Goal: Task Accomplishment & Management: Use online tool/utility

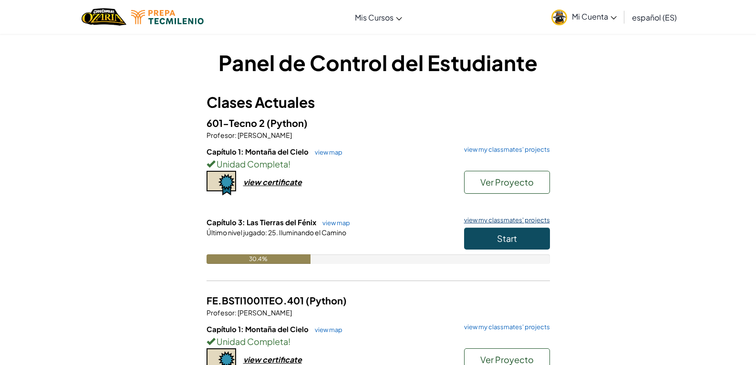
click at [510, 222] on link "view my classmates' projects" at bounding box center [505, 220] width 91 height 6
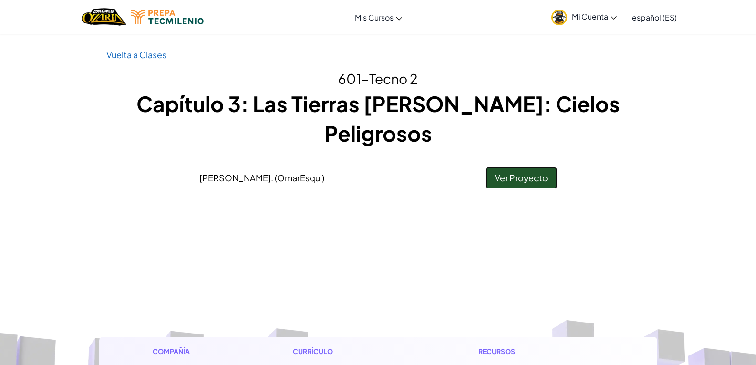
click at [513, 167] on link "Ver Proyecto" at bounding box center [522, 178] width 72 height 22
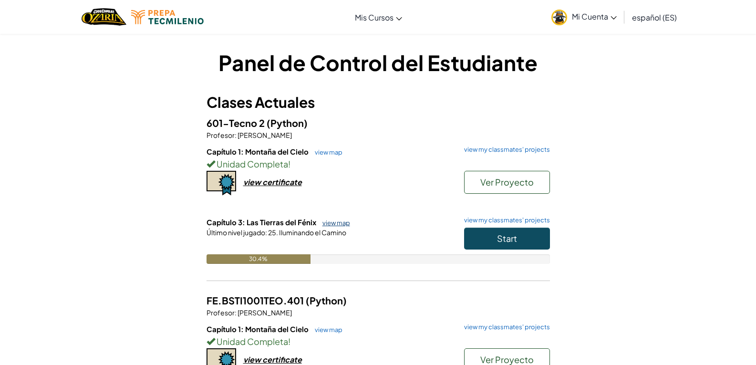
click at [326, 225] on link "view map" at bounding box center [334, 223] width 32 height 8
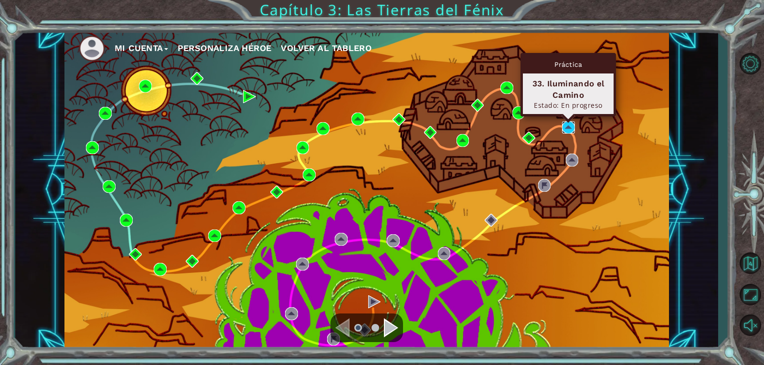
click at [563, 127] on img at bounding box center [568, 127] width 13 height 13
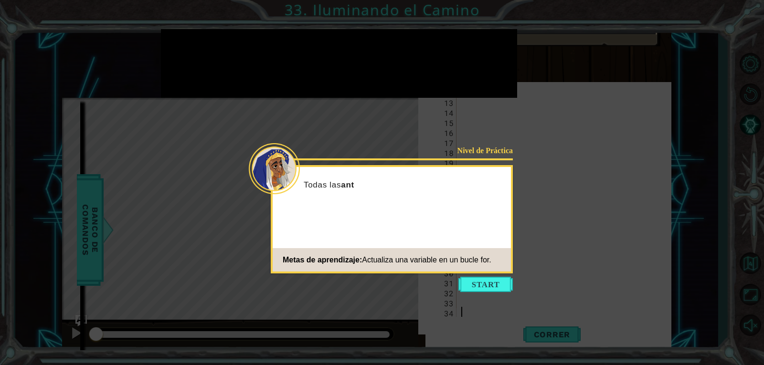
scroll to position [120, 0]
click at [493, 292] on button "Start" at bounding box center [485, 284] width 54 height 15
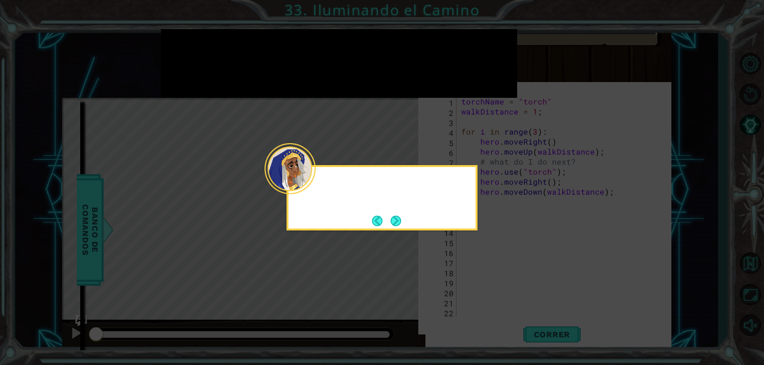
scroll to position [0, 0]
click at [403, 214] on div "Para encender todas las antorchas, necesitará" at bounding box center [381, 195] width 187 height 48
click at [399, 219] on button "Next" at bounding box center [395, 221] width 11 height 11
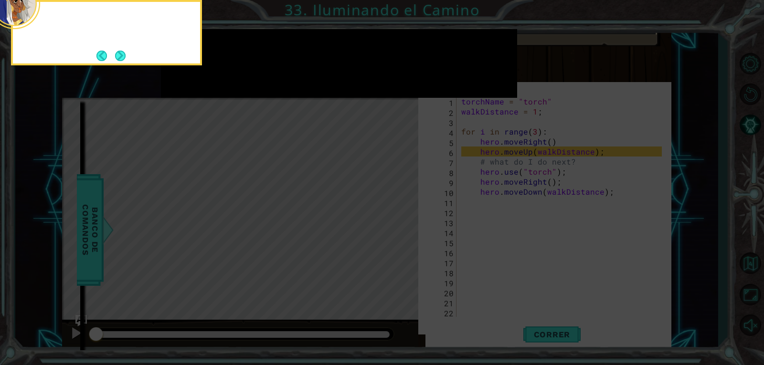
scroll to position [5, 0]
click at [117, 58] on button "Next" at bounding box center [120, 56] width 11 height 11
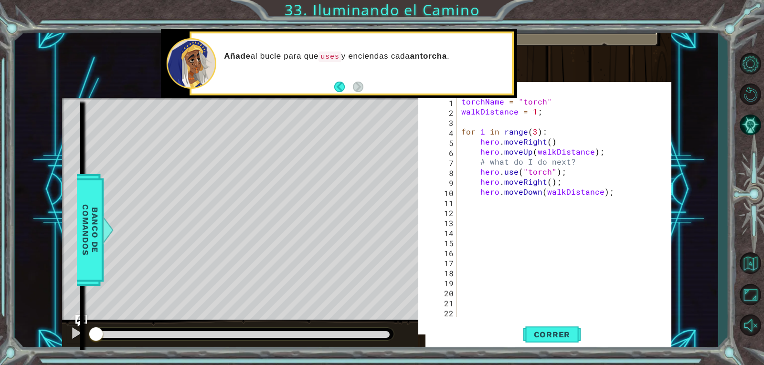
scroll to position [0, 0]
click at [543, 344] on button "Correr" at bounding box center [551, 334] width 57 height 32
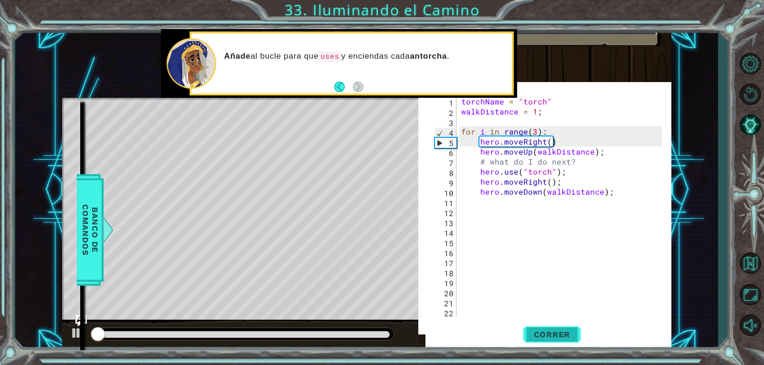
scroll to position [9, 0]
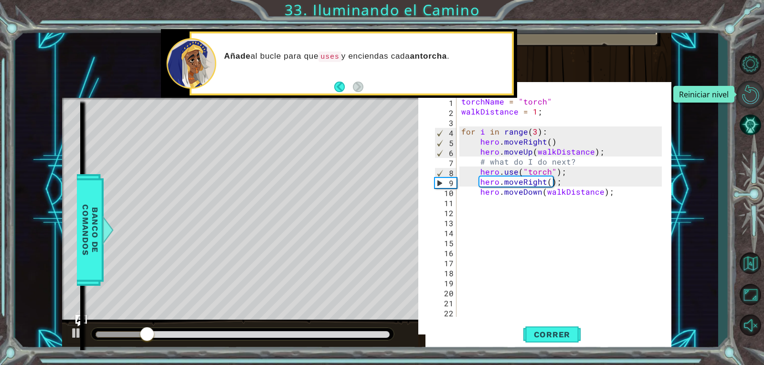
click at [743, 91] on button "Reiniciar nivel\a" at bounding box center [750, 95] width 28 height 28
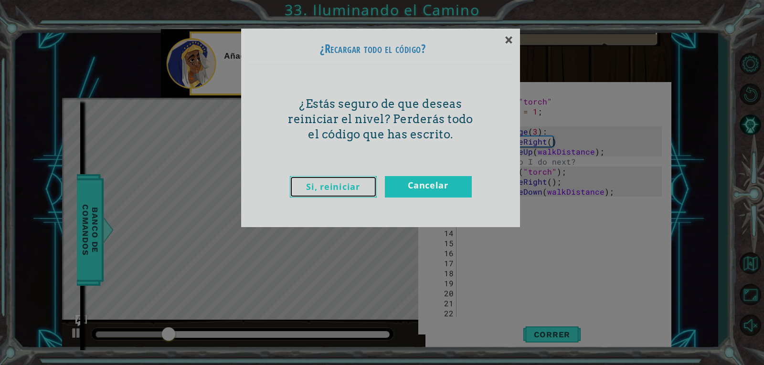
click at [335, 183] on link "Si, reiniciar" at bounding box center [333, 186] width 87 height 21
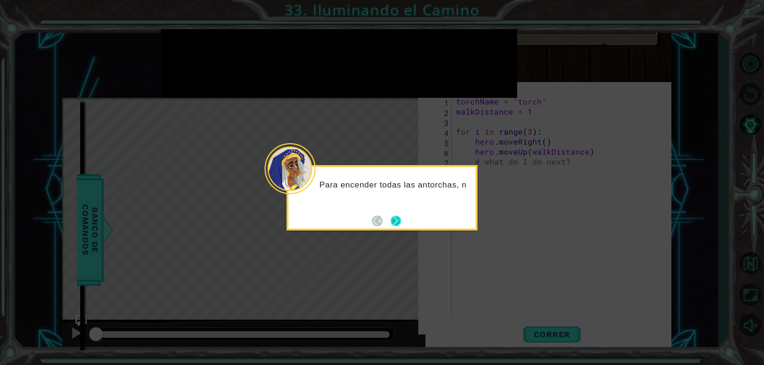
click at [401, 216] on button "Next" at bounding box center [395, 221] width 11 height 11
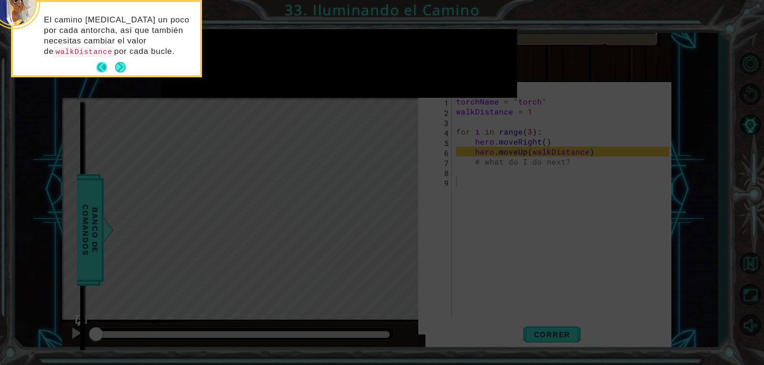
click at [99, 63] on button "Back" at bounding box center [105, 67] width 19 height 11
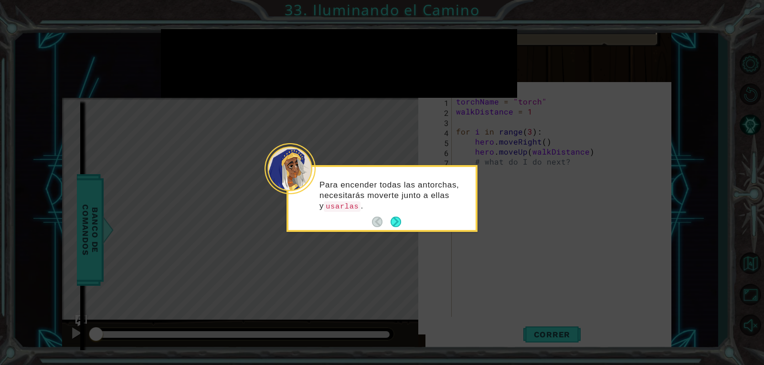
click at [99, 63] on icon at bounding box center [382, 182] width 764 height 365
click at [391, 221] on button "Next" at bounding box center [395, 222] width 11 height 11
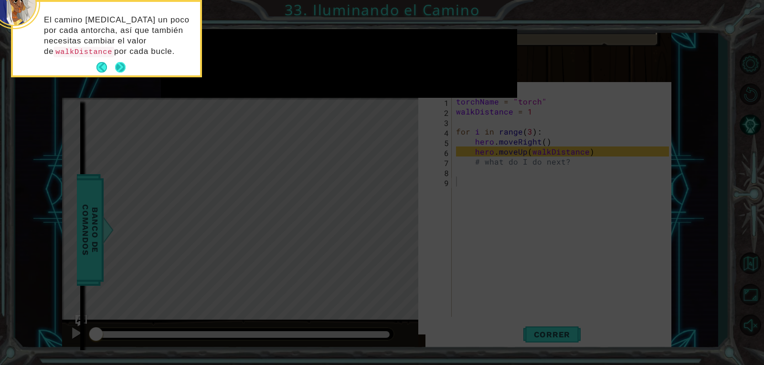
click at [120, 62] on button "Next" at bounding box center [120, 67] width 11 height 11
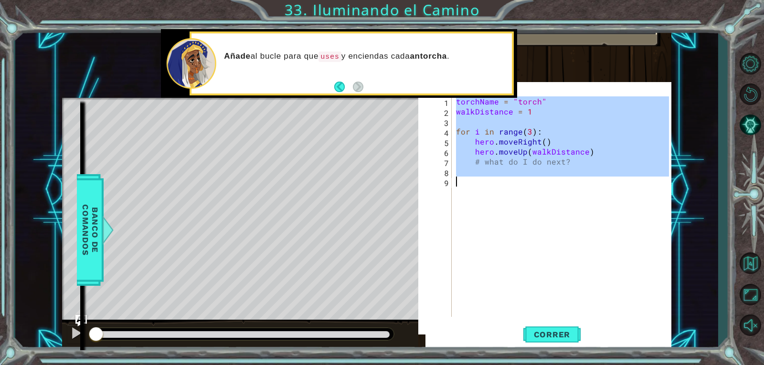
drag, startPoint x: 455, startPoint y: 99, endPoint x: 524, endPoint y: 177, distance: 103.5
click at [524, 177] on div "torchName = "torch" walkDistance = 1 for i in range ( 3 ) : hero . moveRight ( …" at bounding box center [563, 216] width 219 height 241
click at [470, 184] on div "torchName = "torch" walkDistance = 1 for i in range ( 3 ) : hero . moveRight ( …" at bounding box center [561, 206] width 215 height 221
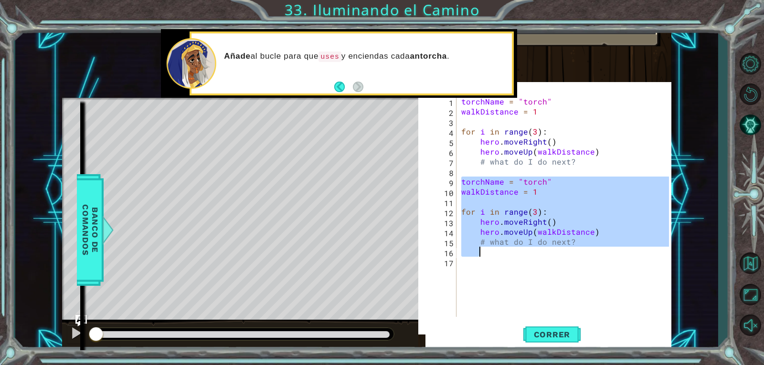
drag, startPoint x: 460, startPoint y: 181, endPoint x: 642, endPoint y: 253, distance: 196.2
click at [642, 253] on div "torchName = "torch" walkDistance = 1 for i in range ( 3 ) : hero . moveRight ( …" at bounding box center [566, 216] width 214 height 241
type textarea "# what do I do next?"
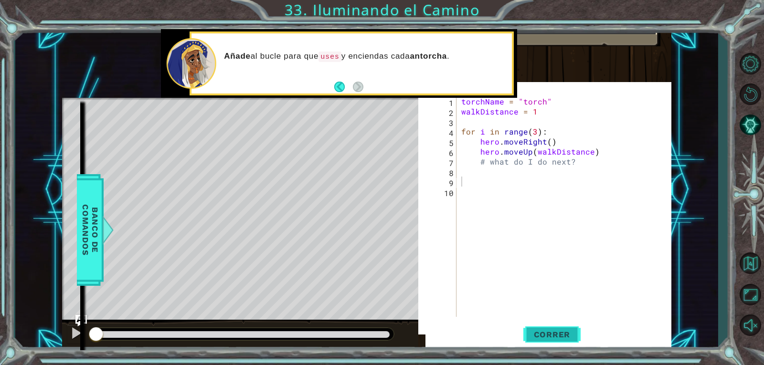
click at [526, 340] on button "Correr" at bounding box center [551, 334] width 57 height 32
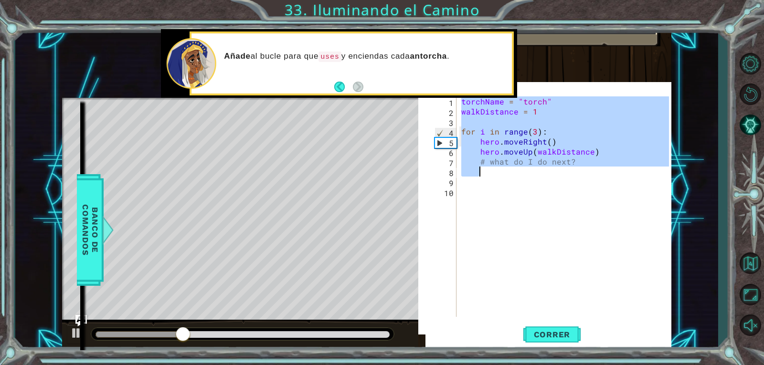
drag, startPoint x: 462, startPoint y: 101, endPoint x: 574, endPoint y: 167, distance: 130.1
click at [574, 167] on div "torchName = "torch" walkDistance = 1 for i in range ( 3 ) : hero . moveRight ( …" at bounding box center [566, 216] width 214 height 241
type textarea "# what do I do next?"
click at [464, 170] on div "torchName = "torch" walkDistance = 1 for i in range ( 3 ) : hero . moveRight ( …" at bounding box center [564, 206] width 210 height 221
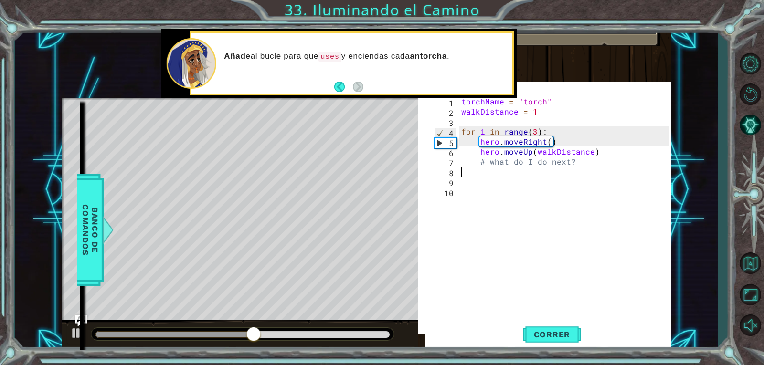
click at [462, 171] on div "torchName = "torch" walkDistance = 1 for i in range ( 3 ) : hero . moveRight ( …" at bounding box center [566, 216] width 214 height 241
type textarea "# what do I do next?"
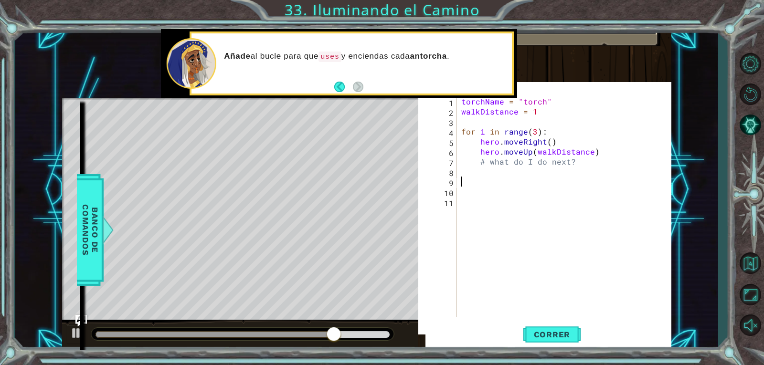
paste textarea "Code Area"
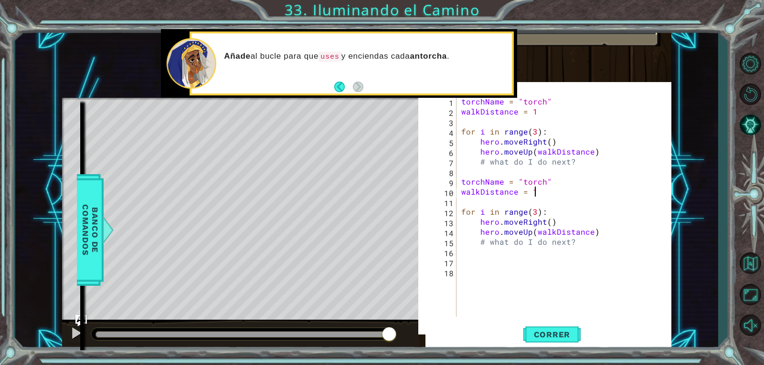
click at [541, 187] on div "torchName = "torch" walkDistance = 1 for i in range ( 3 ) : hero . moveRight ( …" at bounding box center [566, 216] width 214 height 241
click at [545, 336] on span "Correr" at bounding box center [552, 335] width 56 height 10
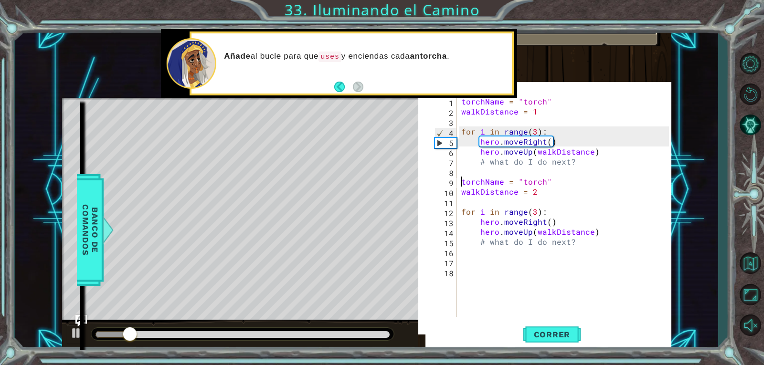
click at [462, 181] on div "torchName = "torch" walkDistance = 1 for i in range ( 3 ) : hero . moveRight ( …" at bounding box center [566, 216] width 214 height 241
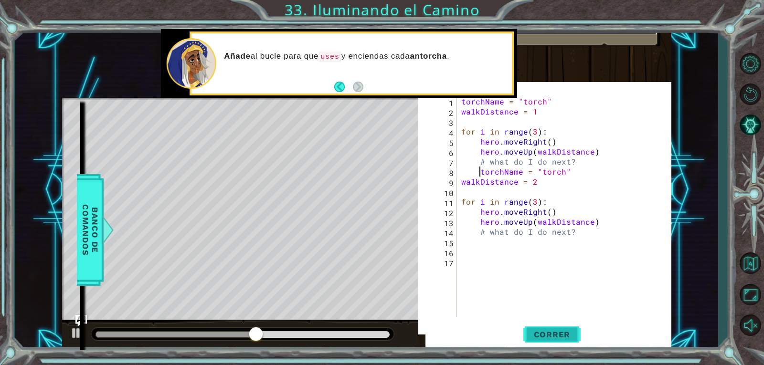
click at [538, 322] on button "Correr" at bounding box center [551, 334] width 57 height 32
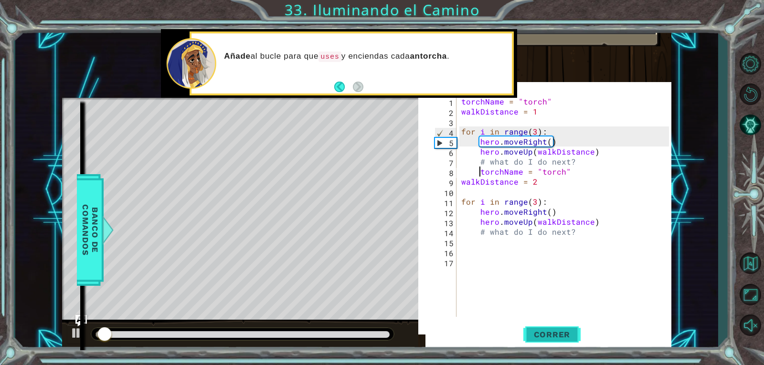
click at [534, 334] on span "Correr" at bounding box center [552, 335] width 56 height 10
click at [462, 179] on div "torchName = "torch" walkDistance = 1 for i in range ( 3 ) : hero . moveRight ( …" at bounding box center [566, 216] width 214 height 241
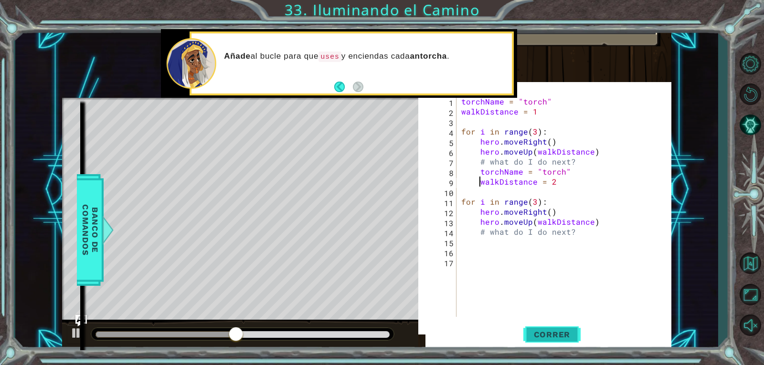
click at [546, 337] on span "Correr" at bounding box center [552, 335] width 56 height 10
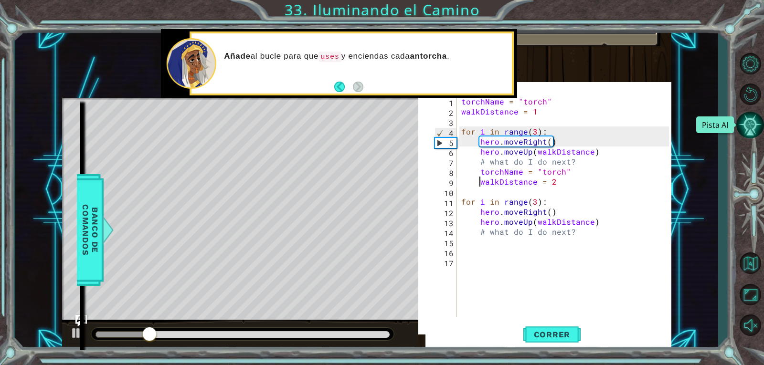
click at [744, 121] on button "Pista AI" at bounding box center [750, 125] width 28 height 28
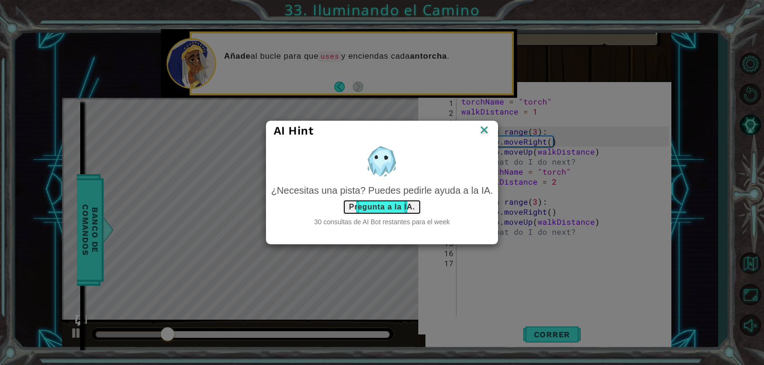
click at [373, 208] on button "Pregunta a la IA." at bounding box center [382, 207] width 78 height 15
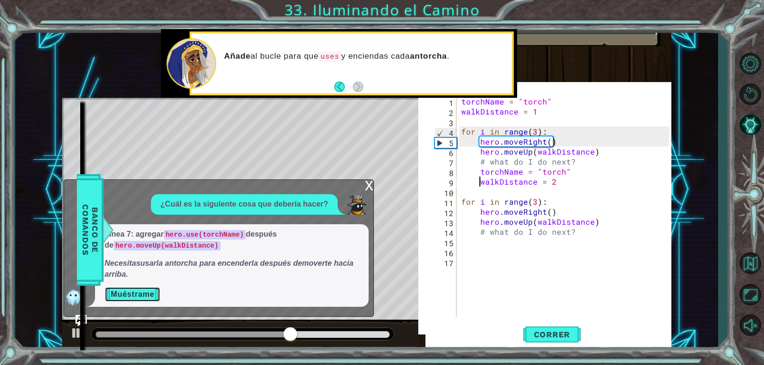
click at [135, 292] on button "Muéstrame" at bounding box center [133, 294] width 56 height 15
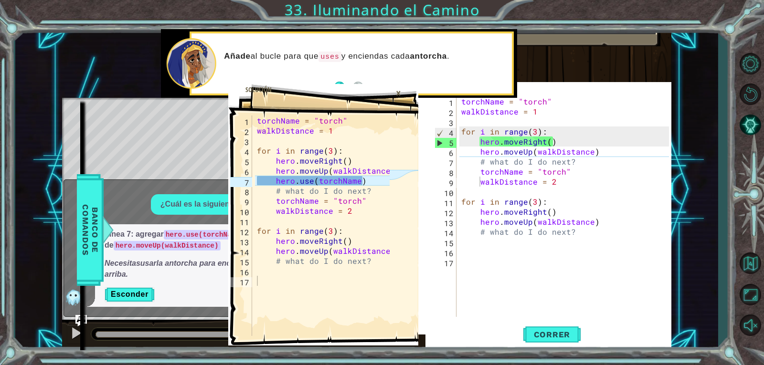
type textarea "# what do I do next?"
click at [492, 159] on div "torchName = "torch" walkDistance = 1 for i in range ( 3 ) : hero . moveRight ( …" at bounding box center [566, 216] width 214 height 241
click at [479, 162] on div "torchName = "torch" walkDistance = 1 for i in range ( 3 ) : hero . moveRight ( …" at bounding box center [566, 216] width 214 height 241
drag, startPoint x: 485, startPoint y: 158, endPoint x: 499, endPoint y: 165, distance: 15.4
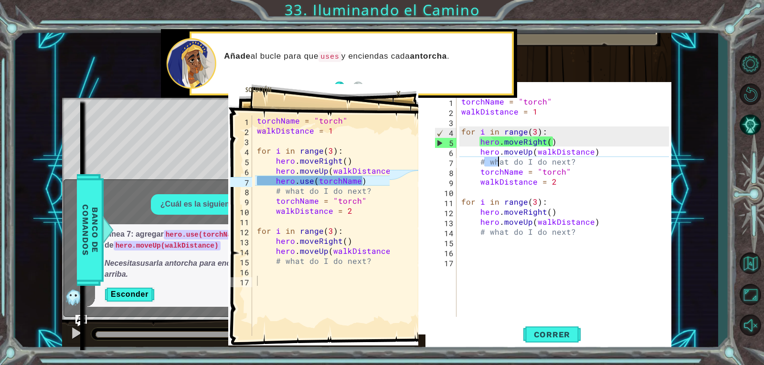
click at [499, 165] on div "torchName = "torch" walkDistance = 1 for i in range ( 3 ) : hero . moveRight ( …" at bounding box center [566, 216] width 214 height 241
drag, startPoint x: 479, startPoint y: 157, endPoint x: 580, endPoint y: 160, distance: 101.2
click at [580, 160] on div "torchName = "torch" walkDistance = 1 for i in range ( 3 ) : hero . moveRight ( …" at bounding box center [566, 216] width 214 height 241
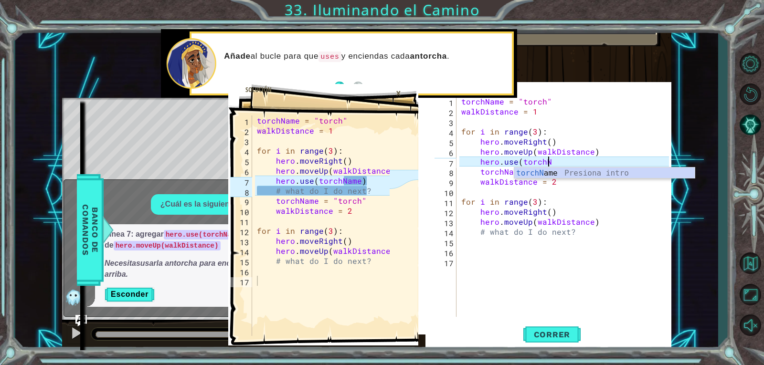
scroll to position [0, 5]
type textarea "hero.use(torchName)"
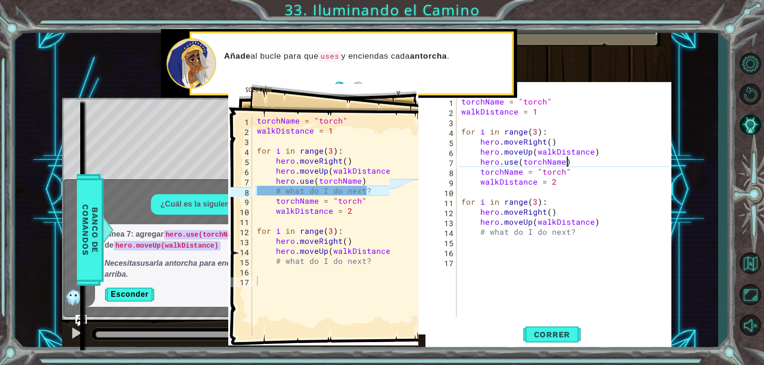
scroll to position [0, 0]
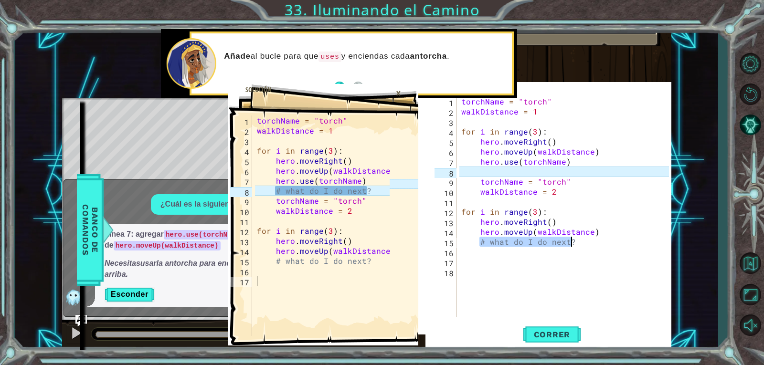
drag, startPoint x: 477, startPoint y: 242, endPoint x: 576, endPoint y: 245, distance: 98.4
click at [576, 245] on div "torchName = "torch" walkDistance = 1 for i in range ( 3 ) : hero . moveRight ( …" at bounding box center [566, 216] width 214 height 241
type textarea "# what do I do next?"
click at [481, 169] on div "torchName = "torch" walkDistance = 1 for i in range ( 3 ) : hero . moveRight ( …" at bounding box center [566, 216] width 214 height 241
paste textarea "# what do I do next?"
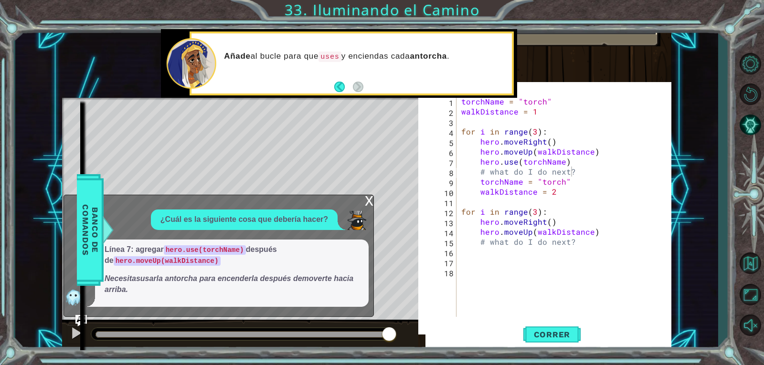
click at [366, 199] on div "x" at bounding box center [369, 200] width 9 height 10
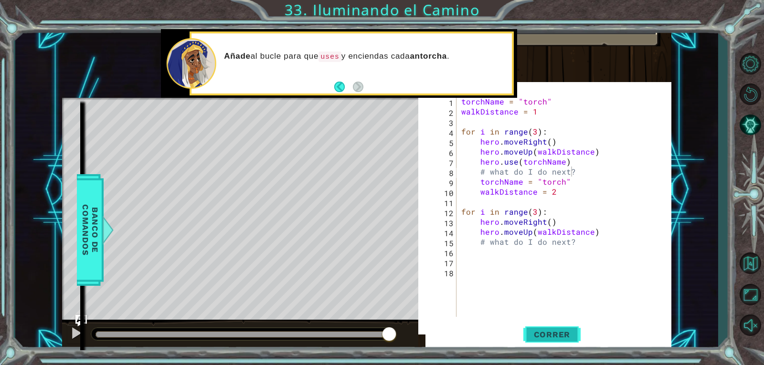
click at [562, 334] on span "Correr" at bounding box center [552, 335] width 56 height 10
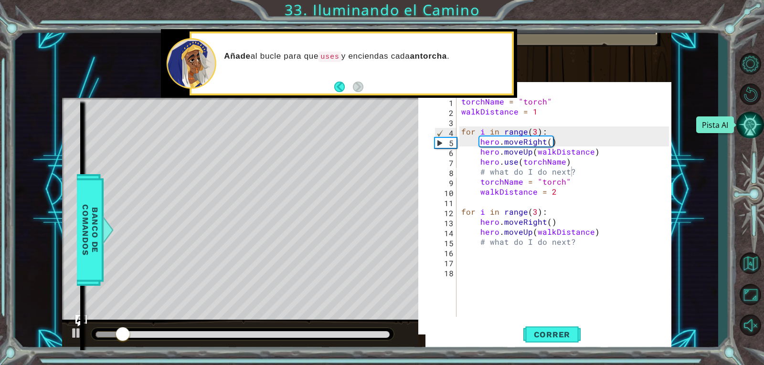
click at [746, 130] on button "Pista AI" at bounding box center [750, 125] width 28 height 28
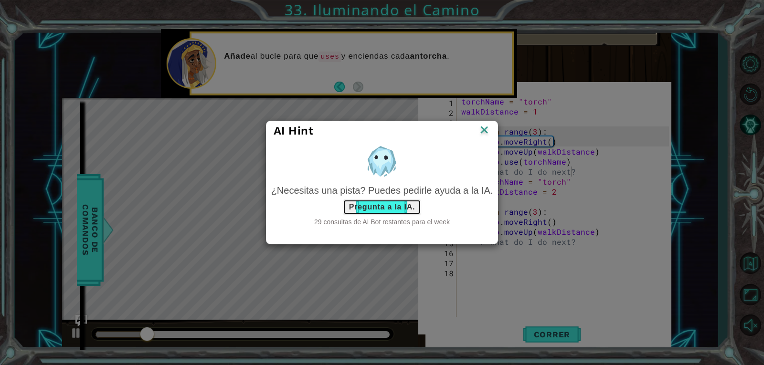
click at [383, 202] on button "Pregunta a la IA." at bounding box center [382, 207] width 78 height 15
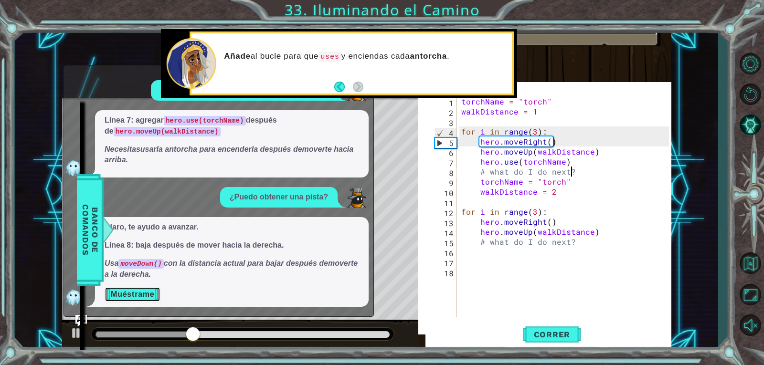
click at [136, 293] on button "Muéstrame" at bounding box center [133, 294] width 56 height 15
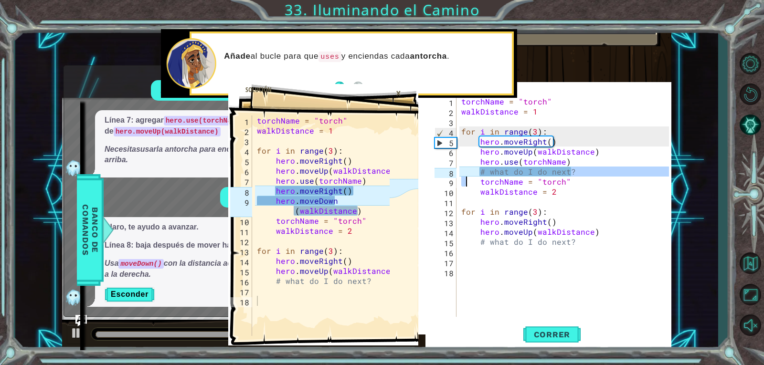
drag, startPoint x: 574, startPoint y: 171, endPoint x: 464, endPoint y: 179, distance: 110.0
click at [464, 179] on div "torchName = "torch" walkDistance = 1 for i in range ( 3 ) : hero . moveRight ( …" at bounding box center [566, 216] width 214 height 241
type textarea "# what do I do next? torchName = "torch""
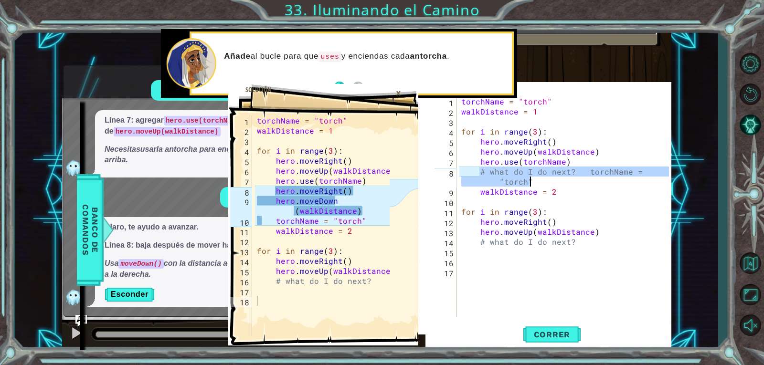
drag, startPoint x: 478, startPoint y: 171, endPoint x: 652, endPoint y: 182, distance: 174.6
click at [652, 182] on div "torchName = "torch" walkDistance = 1 for i in range ( 3 ) : hero . moveRight ( …" at bounding box center [566, 216] width 214 height 241
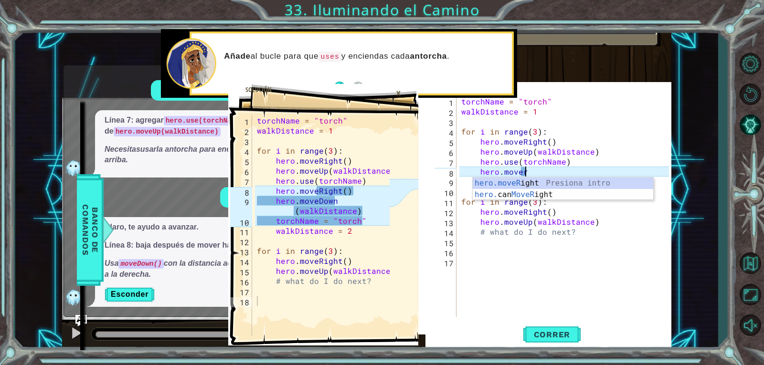
scroll to position [0, 3]
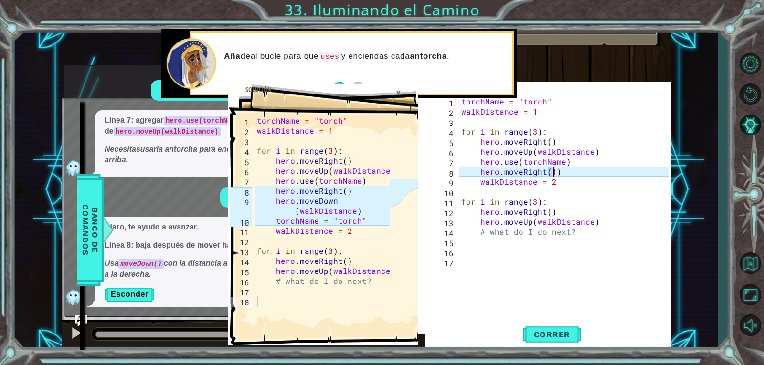
type textarea "hero.moveRight()"
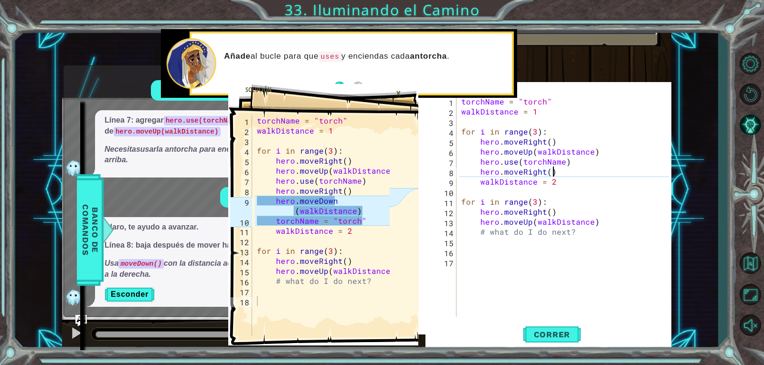
click at [563, 170] on div "torchName = "torch" walkDistance = 1 for i in range ( 3 ) : hero . moveRight ( …" at bounding box center [566, 216] width 214 height 241
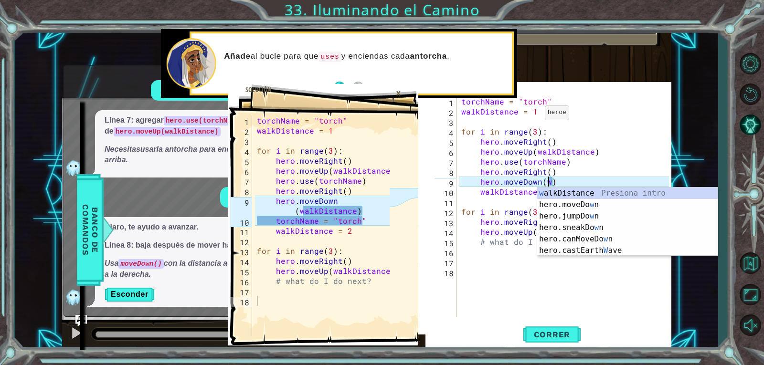
scroll to position [0, 5]
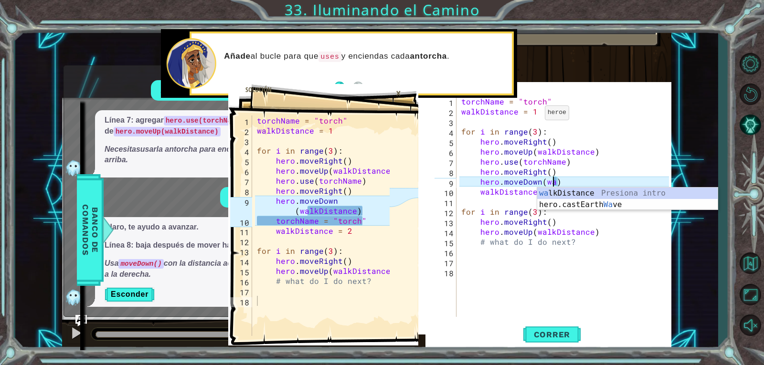
type textarea "hero.moveDown(walkDistance)"
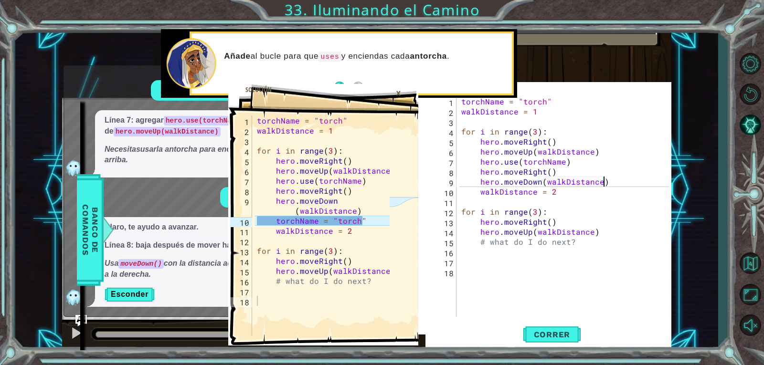
click at [610, 178] on div "torchName = "torch" walkDistance = 1 for i in range ( 3 ) : hero . moveRight ( …" at bounding box center [566, 216] width 214 height 241
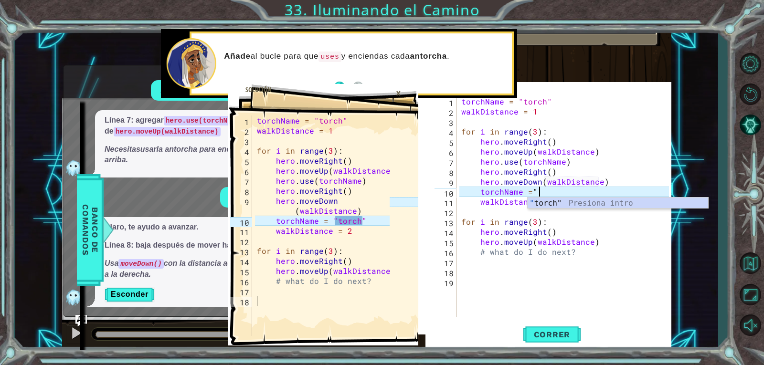
scroll to position [0, 4]
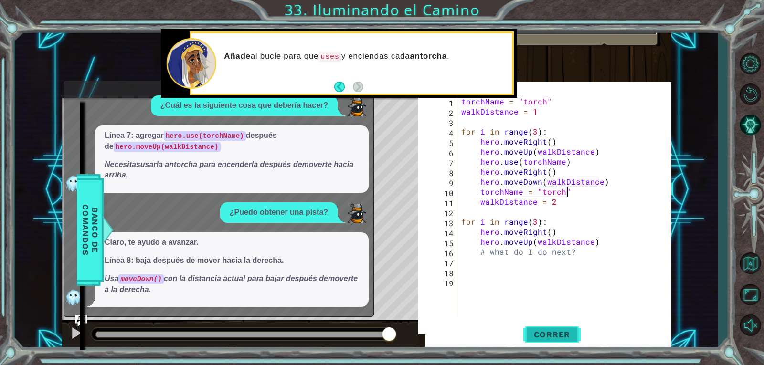
type textarea "torchName = "torch""
click at [566, 345] on button "Correr" at bounding box center [551, 334] width 57 height 32
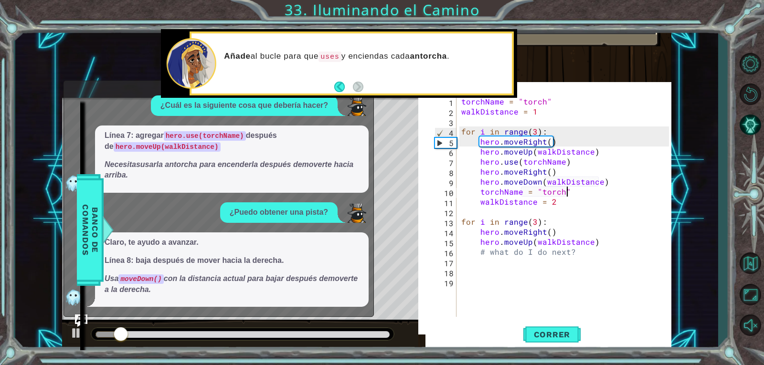
click at [81, 319] on img "Ask AI" at bounding box center [81, 321] width 12 height 12
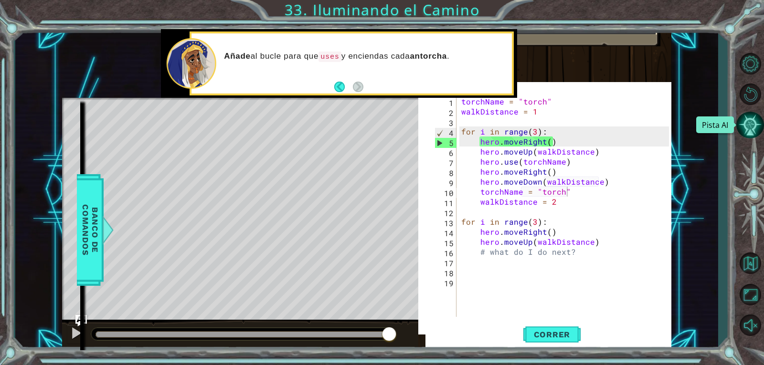
click at [740, 122] on button "Pista AI" at bounding box center [750, 125] width 28 height 28
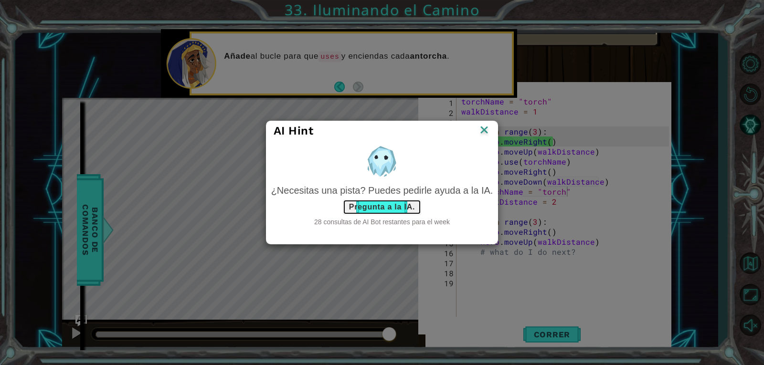
click at [363, 200] on button "Pregunta a la IA." at bounding box center [382, 207] width 78 height 15
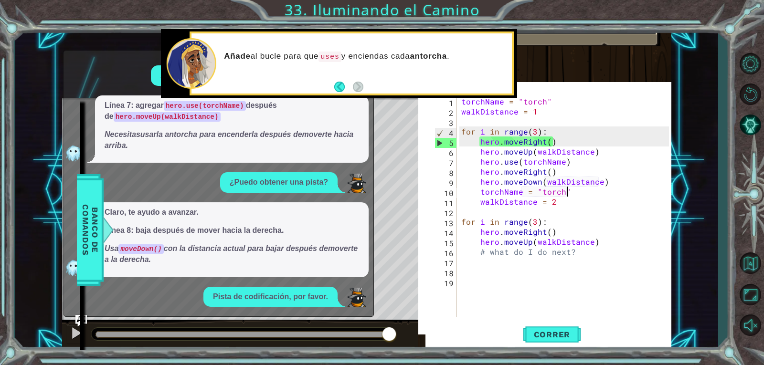
scroll to position [91, 0]
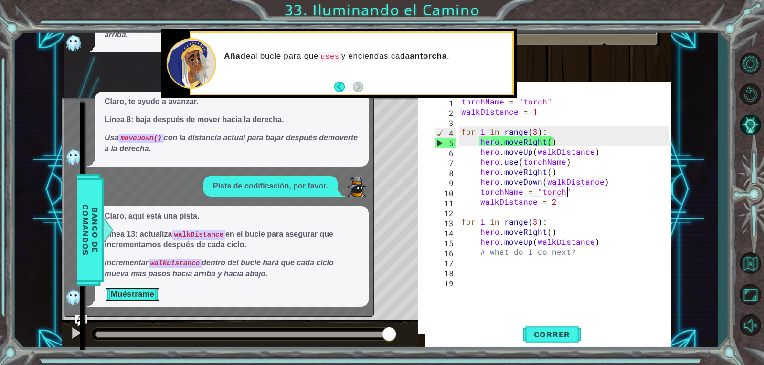
click at [132, 292] on button "Muéstrame" at bounding box center [133, 294] width 56 height 15
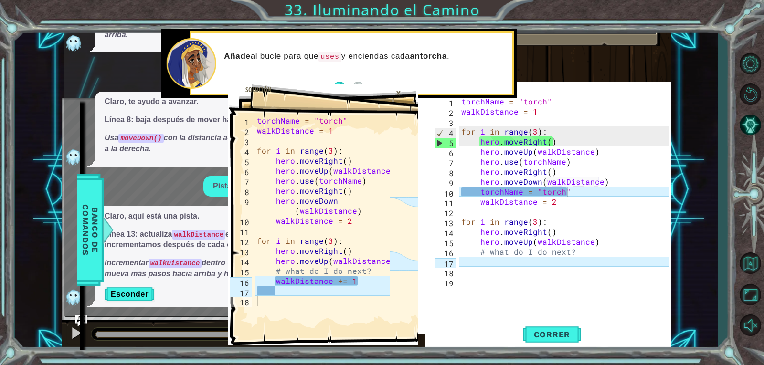
scroll to position [0, 0]
click at [504, 264] on div "torchName = "torch" walkDistance = 1 for i in range ( 3 ) : hero . moveRight ( …" at bounding box center [566, 216] width 214 height 241
click at [463, 221] on div "torchName = "torch" walkDistance = 1 for i in range ( 3 ) : hero . moveRight ( …" at bounding box center [566, 216] width 214 height 241
type textarea "for i in range(3):"
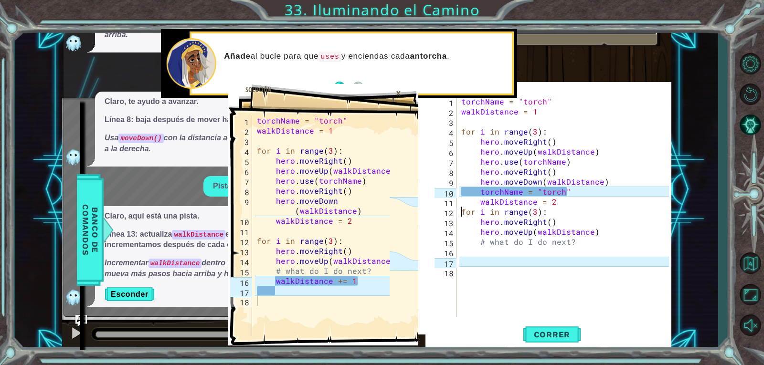
click at [484, 250] on div "torchName = "torch" walkDistance = 1 for i in range ( 3 ) : hero . moveRight ( …" at bounding box center [566, 216] width 214 height 241
type textarea "walkDistance += 1"
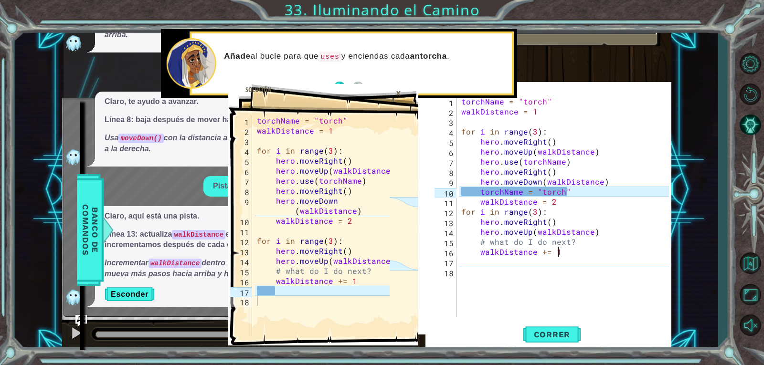
scroll to position [0, 0]
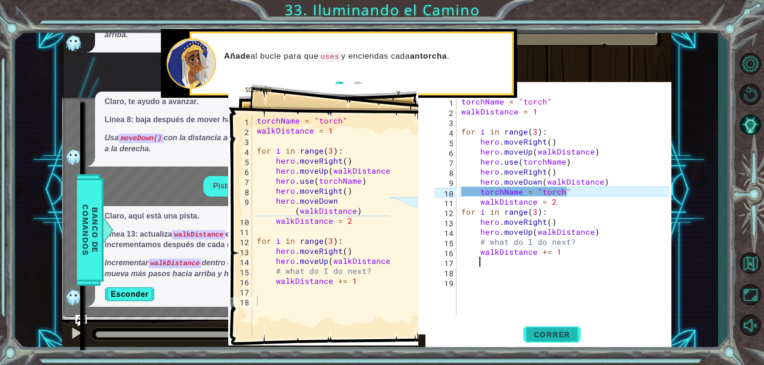
click at [524, 330] on span "Correr" at bounding box center [552, 335] width 56 height 10
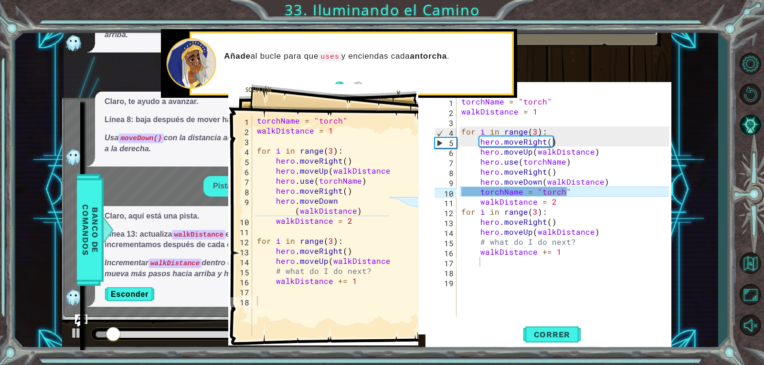
click at [82, 321] on img "Ask AI" at bounding box center [81, 321] width 12 height 12
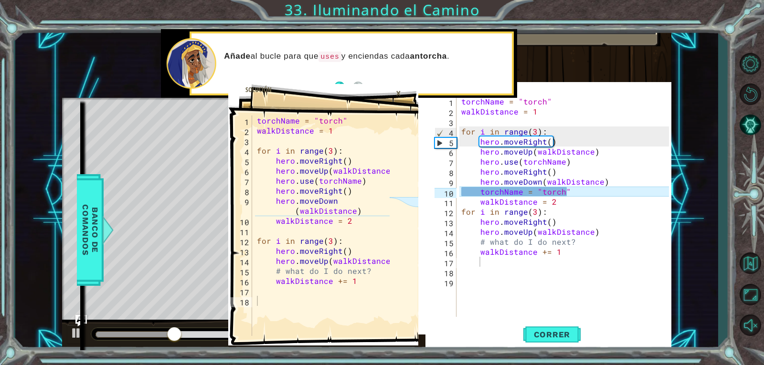
click at [397, 91] on div "×" at bounding box center [398, 93] width 15 height 16
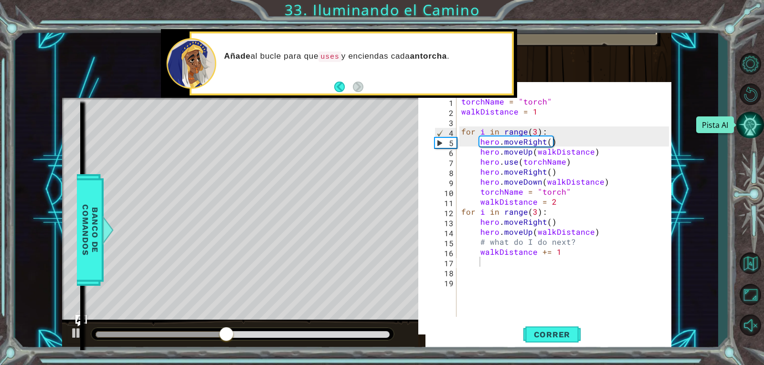
click at [751, 126] on button "Pista AI" at bounding box center [750, 125] width 28 height 28
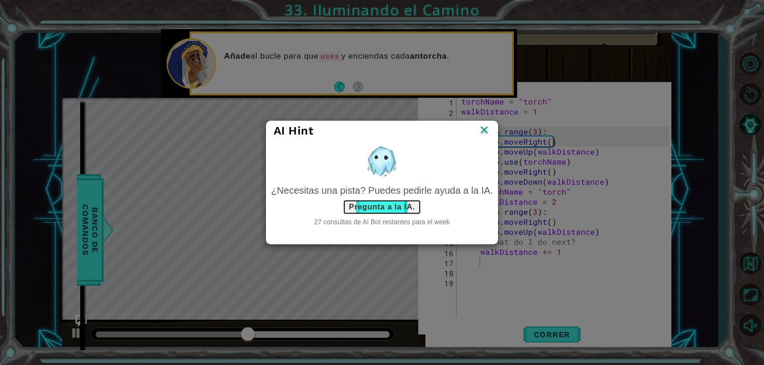
click at [385, 207] on button "Pregunta a la IA." at bounding box center [382, 207] width 78 height 15
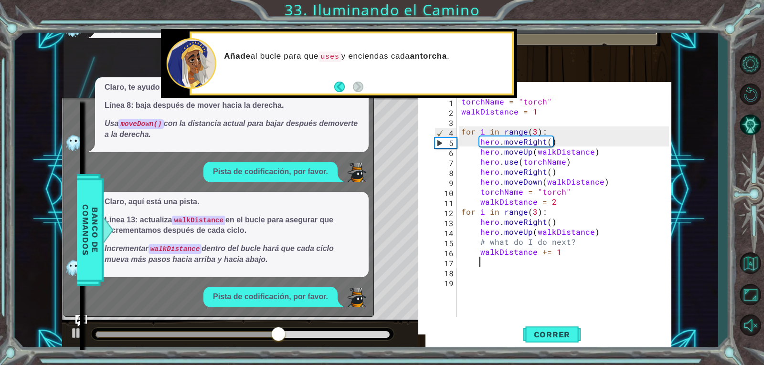
scroll to position [194, 0]
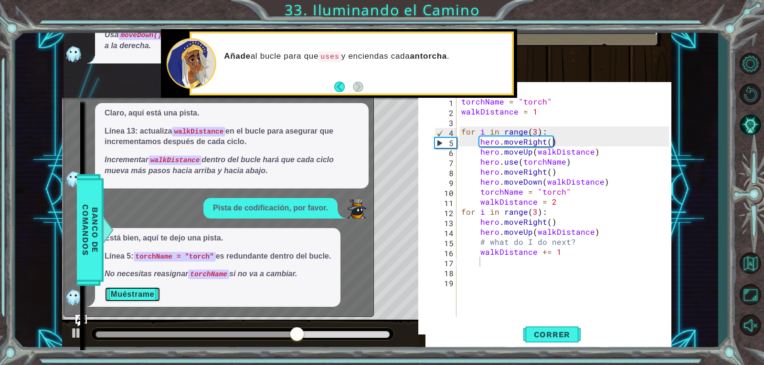
click at [125, 293] on button "Muéstrame" at bounding box center [133, 294] width 56 height 15
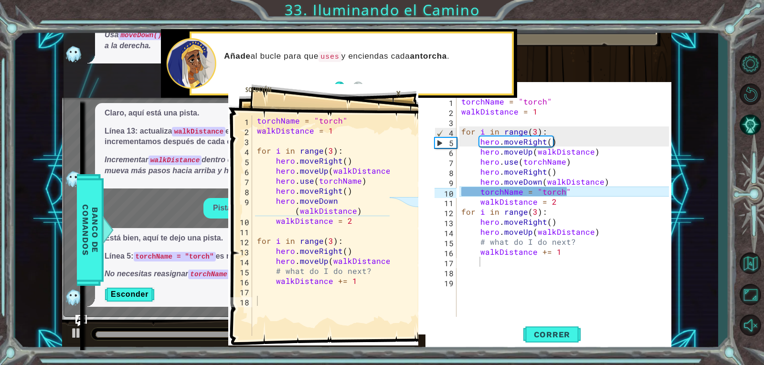
click at [182, 303] on div "Está bien, aquí te dejo una pista. Línea 5: torchName = "torch" es redundante d…" at bounding box center [217, 267] width 245 height 79
click at [150, 298] on button "Esconder" at bounding box center [130, 294] width 50 height 15
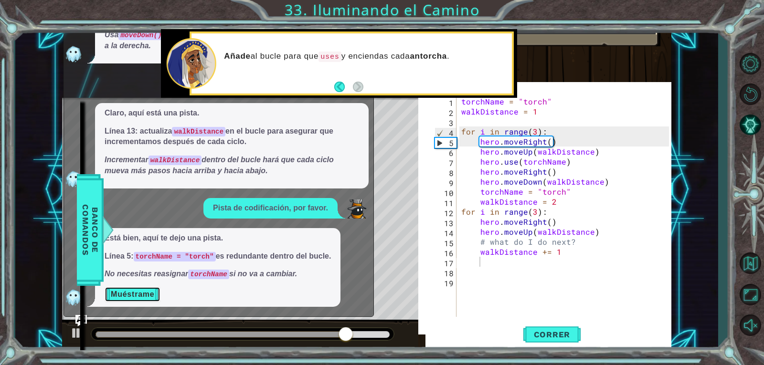
click at [150, 298] on button "Muéstrame" at bounding box center [133, 294] width 56 height 15
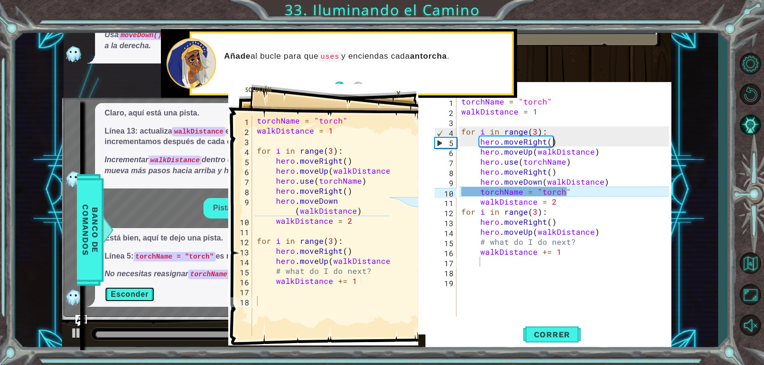
click at [150, 298] on button "Esconder" at bounding box center [130, 294] width 50 height 15
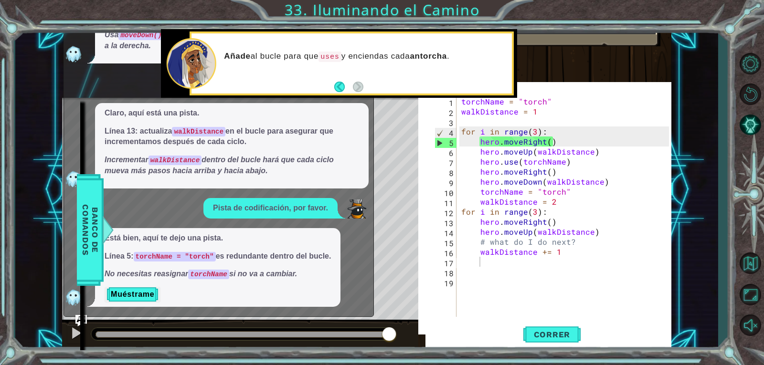
type textarea "torchName = "torch""
drag, startPoint x: 567, startPoint y: 191, endPoint x: 476, endPoint y: 194, distance: 90.2
click at [476, 194] on div "torchName = "torch" walkDistance = 1 for i in range ( 3 ) : hero . moveRight ( …" at bounding box center [566, 216] width 214 height 241
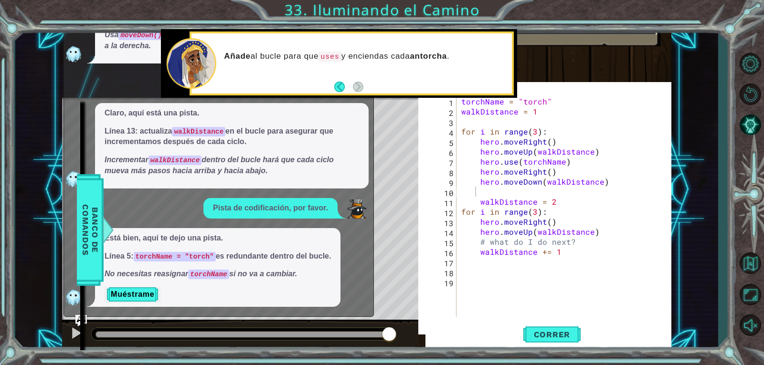
click at [80, 318] on div "methods hero moveUp() moveDown() moveLeft() moveRight() sneakUp() sneakDown() s…" at bounding box center [70, 225] width 20 height 251
click at [82, 316] on img "Ask AI" at bounding box center [81, 321] width 12 height 12
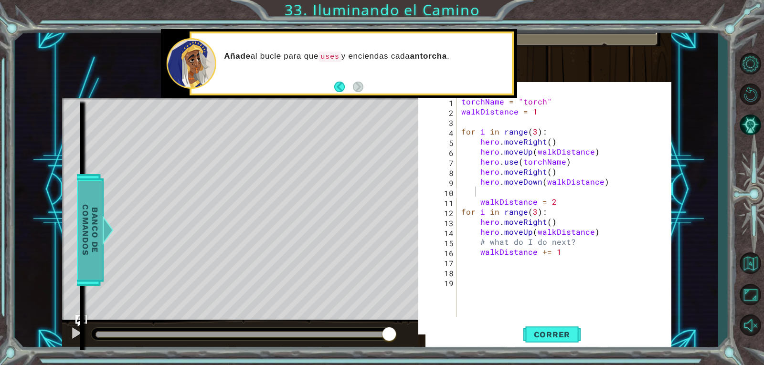
click at [94, 239] on span "Banco de comandos" at bounding box center [90, 230] width 25 height 99
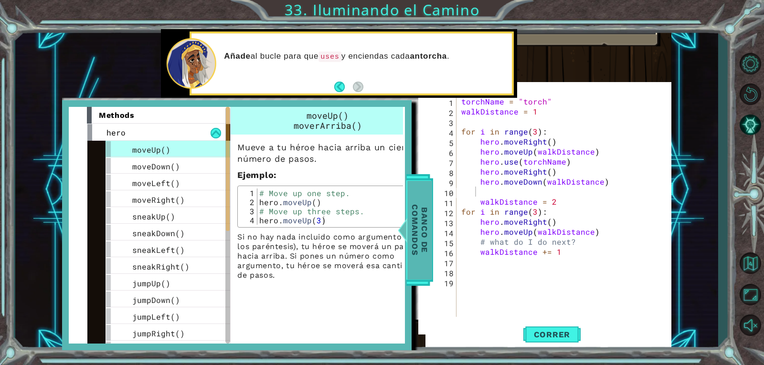
click at [412, 256] on span "Banco de comandos" at bounding box center [419, 230] width 25 height 99
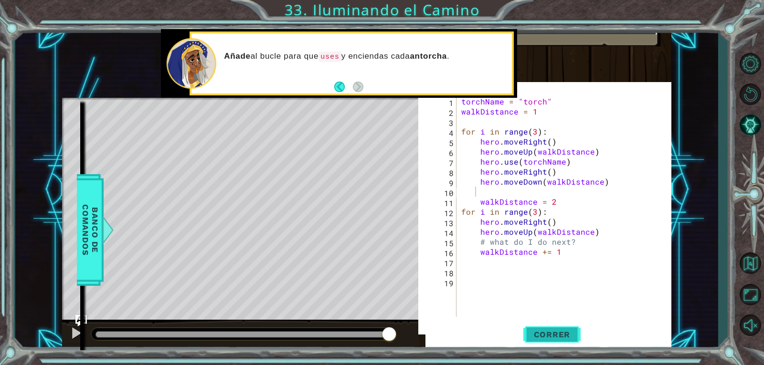
click at [549, 335] on span "Correr" at bounding box center [552, 335] width 56 height 10
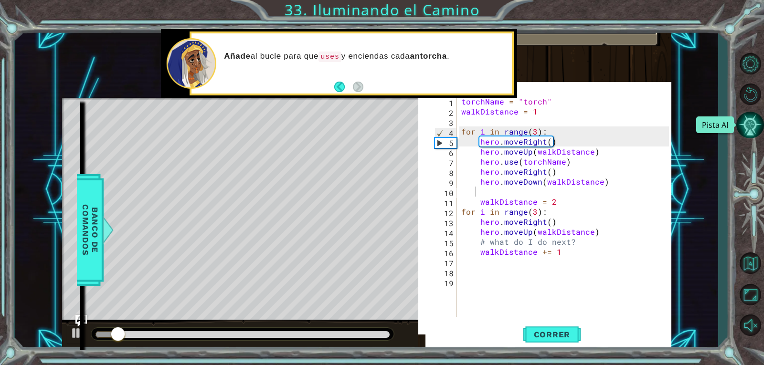
click at [754, 116] on button "Pista AI" at bounding box center [750, 125] width 28 height 28
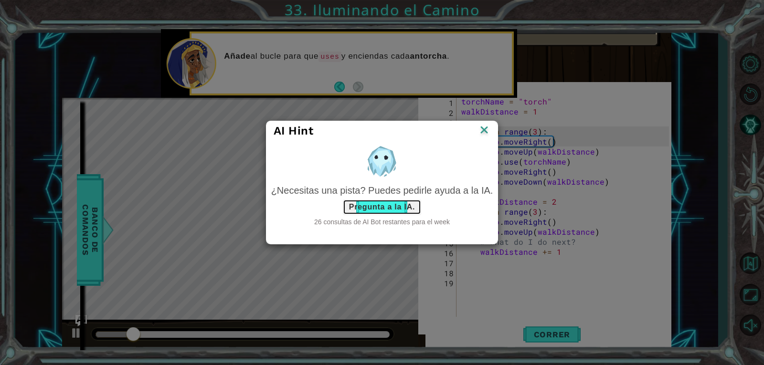
click at [366, 212] on button "Pregunta a la IA." at bounding box center [382, 207] width 78 height 15
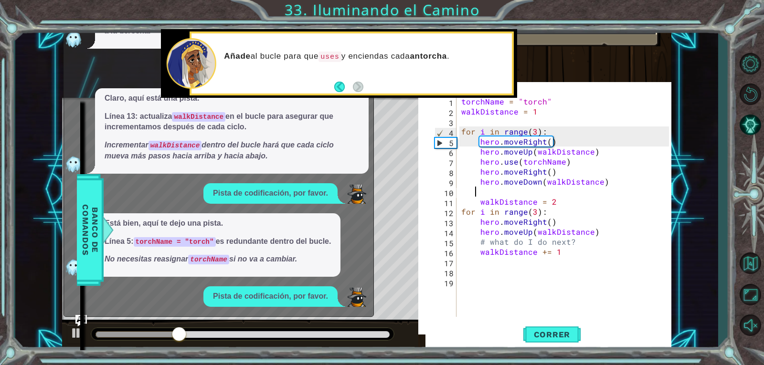
scroll to position [290, 0]
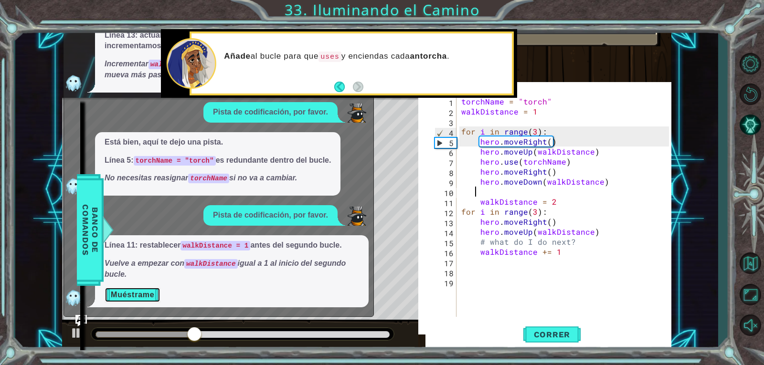
click at [122, 295] on button "Muéstrame" at bounding box center [133, 294] width 56 height 15
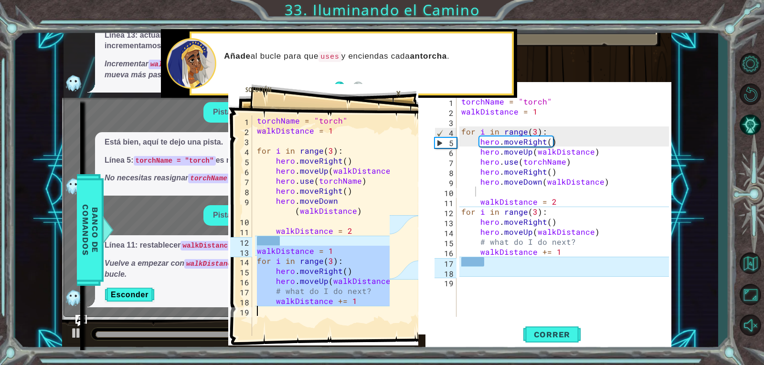
drag, startPoint x: 255, startPoint y: 246, endPoint x: 336, endPoint y: 310, distance: 103.4
click at [336, 310] on div "torchName = "torch" walkDistance = 1 for i in range ( 3 ) : hero . moveRight ( …" at bounding box center [324, 236] width 139 height 241
type textarea "walkDistance += 1"
click at [330, 337] on span at bounding box center [323, 215] width 190 height 262
click at [339, 317] on div "torchName = "torch" walkDistance = 1 for i in range ( 3 ) : hero . moveRight ( …" at bounding box center [322, 226] width 135 height 221
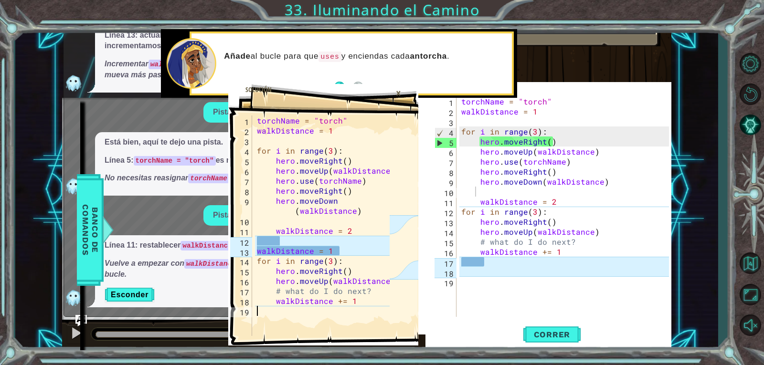
type textarea "walkDistance = 2"
click at [558, 203] on div "torchName = "torch" walkDistance = 1 for i in range ( 3 ) : hero . moveRight ( …" at bounding box center [566, 216] width 214 height 241
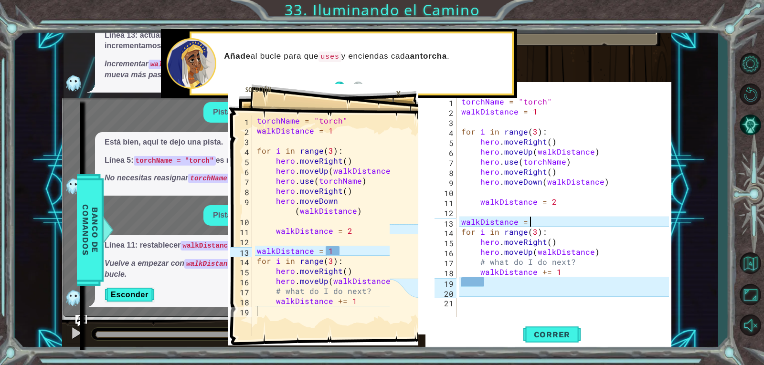
scroll to position [0, 4]
type textarea "walkDistance = 1"
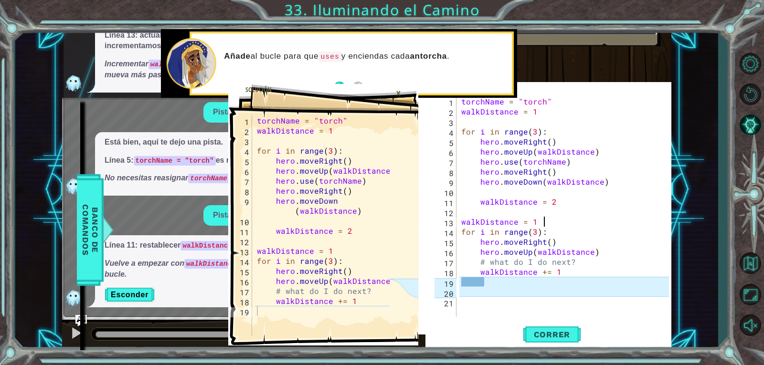
click at [487, 279] on div "torchName = "torch" walkDistance = 1 for i in range ( 3 ) : hero . moveRight ( …" at bounding box center [566, 216] width 214 height 241
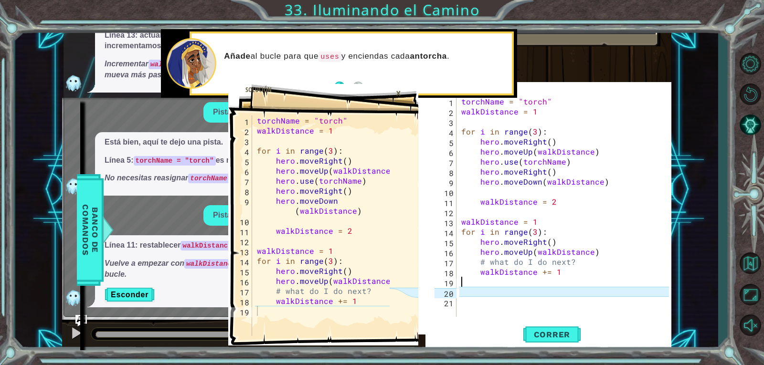
scroll to position [0, 0]
click at [489, 292] on div "torchName = "torch" walkDistance = 1 for i in range ( 3 ) : hero . moveRight ( …" at bounding box center [566, 216] width 214 height 241
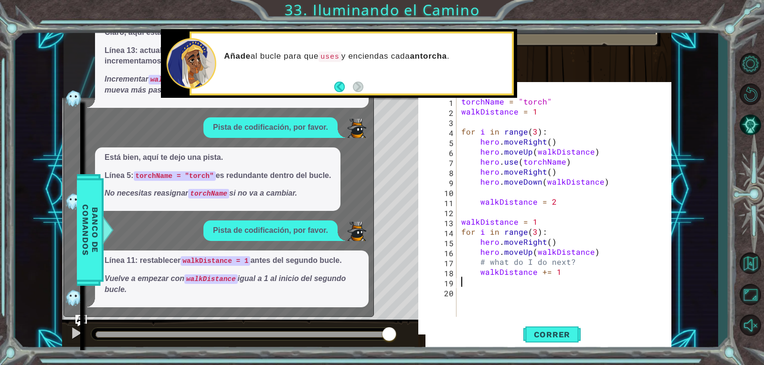
scroll to position [274, 0]
click at [78, 320] on div "methods hero moveUp() moveDown() moveLeft() moveRight() sneakUp() sneakDown() s…" at bounding box center [70, 225] width 20 height 251
click at [76, 319] on div "methods hero moveUp() moveDown() moveLeft() moveRight() sneakUp() sneakDown() s…" at bounding box center [70, 225] width 20 height 251
click at [84, 316] on img "Ask AI" at bounding box center [81, 321] width 12 height 12
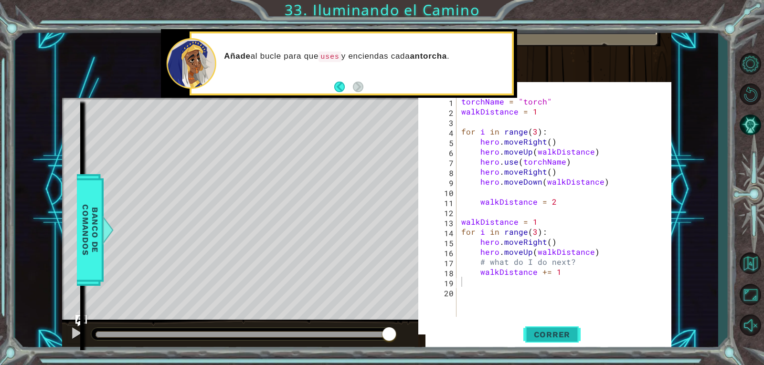
click at [568, 345] on button "Correr" at bounding box center [551, 334] width 57 height 32
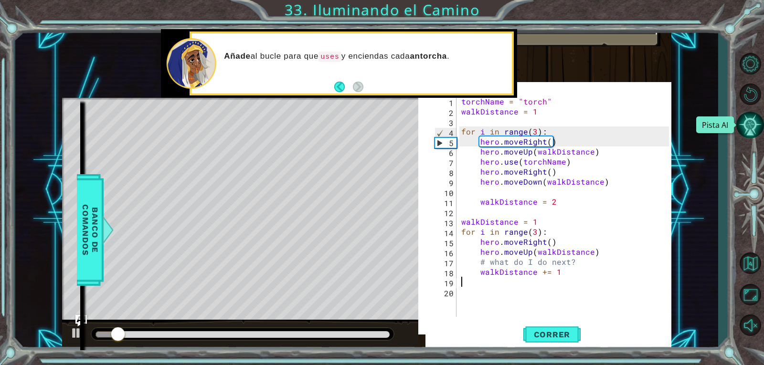
click at [756, 125] on button "Pista AI" at bounding box center [750, 125] width 28 height 28
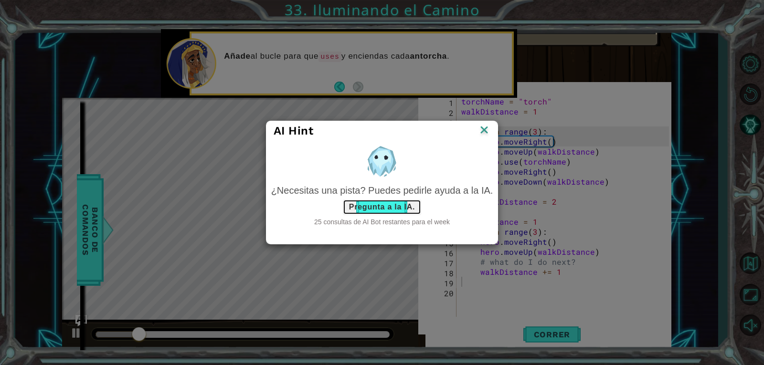
click at [370, 206] on button "Pregunta a la IA." at bounding box center [382, 207] width 78 height 15
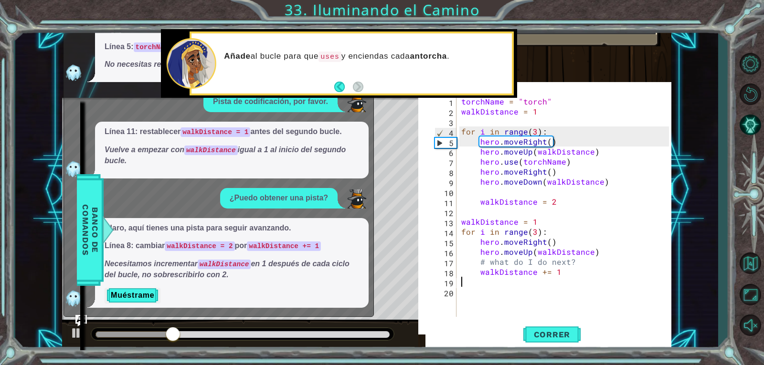
scroll to position [404, 0]
click at [141, 294] on button "Muéstrame" at bounding box center [133, 294] width 56 height 15
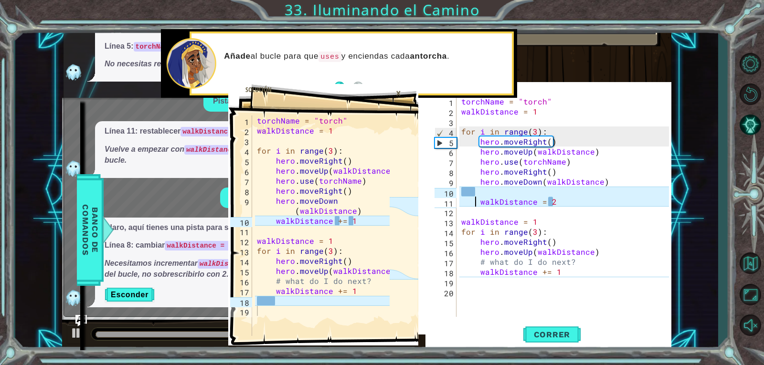
click at [476, 200] on div "torchName = "torch" walkDistance = 1 for i in range ( 3 ) : hero . moveRight ( …" at bounding box center [566, 216] width 214 height 241
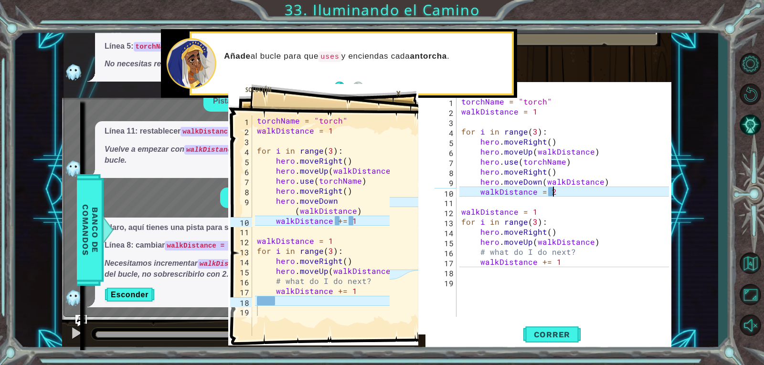
click at [552, 189] on div "torchName = "torch" walkDistance = 1 for i in range ( 3 ) : hero . moveRight ( …" at bounding box center [566, 216] width 214 height 241
click at [540, 188] on div "torchName = "torch" walkDistance = 1 for i in range ( 3 ) : hero . moveRight ( …" at bounding box center [566, 216] width 214 height 241
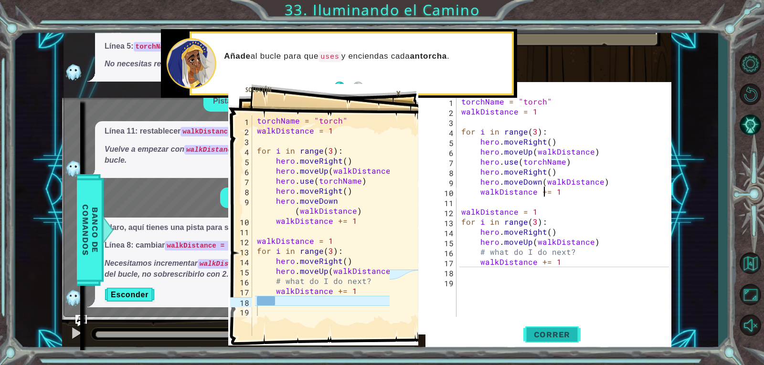
type textarea "walkDistance += 1"
click at [568, 333] on span "Correr" at bounding box center [552, 335] width 56 height 10
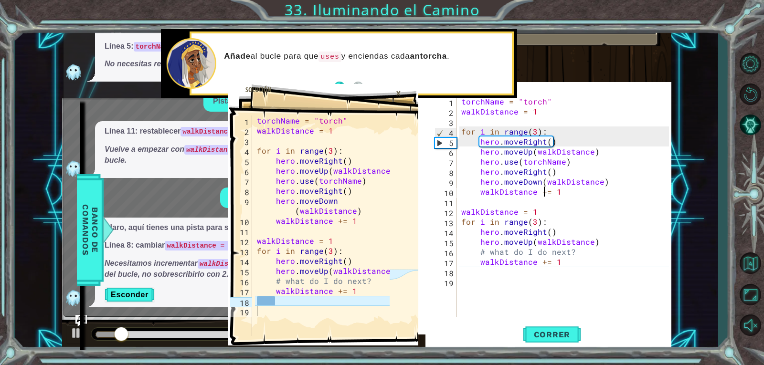
click at [397, 94] on div "×" at bounding box center [398, 93] width 15 height 16
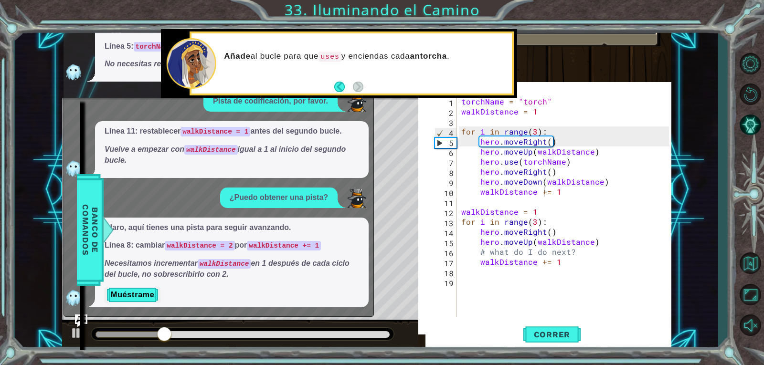
click at [83, 315] on img "Ask AI" at bounding box center [81, 321] width 12 height 12
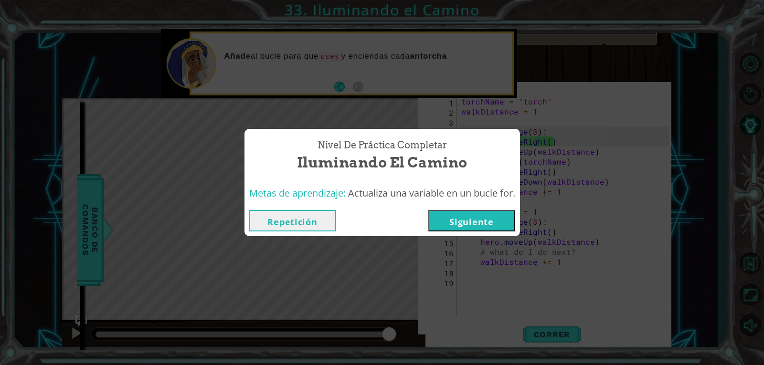
click at [442, 210] on button "Siguiente" at bounding box center [471, 220] width 87 height 21
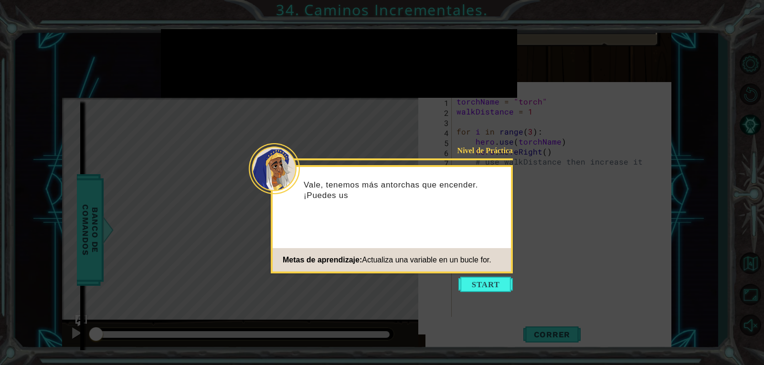
click at [465, 275] on icon at bounding box center [382, 182] width 764 height 365
click at [460, 283] on button "Start" at bounding box center [485, 284] width 54 height 15
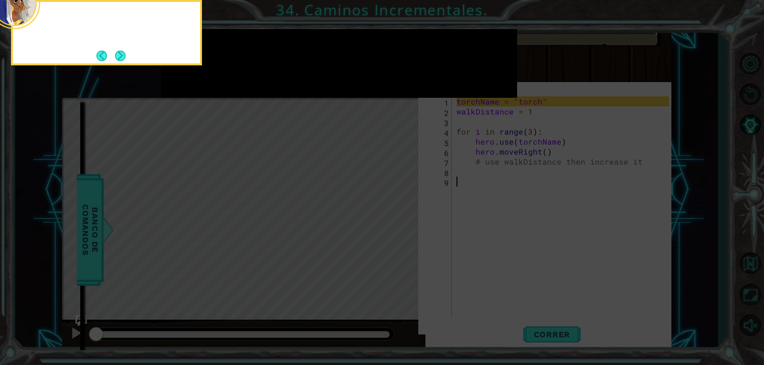
scroll to position [5, 0]
click at [122, 57] on button "Next" at bounding box center [120, 56] width 11 height 11
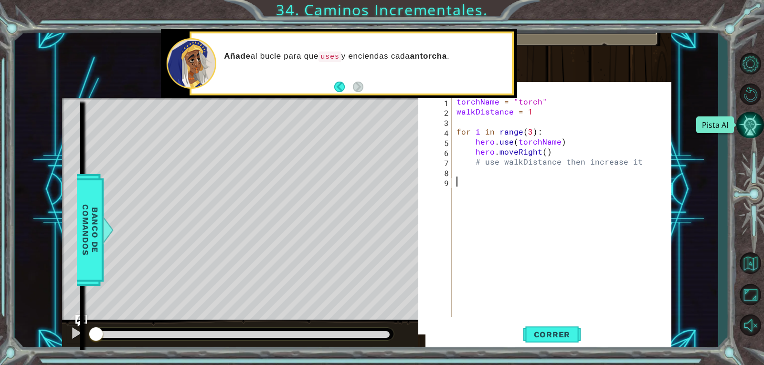
click at [751, 126] on button "Pista AI" at bounding box center [750, 125] width 28 height 28
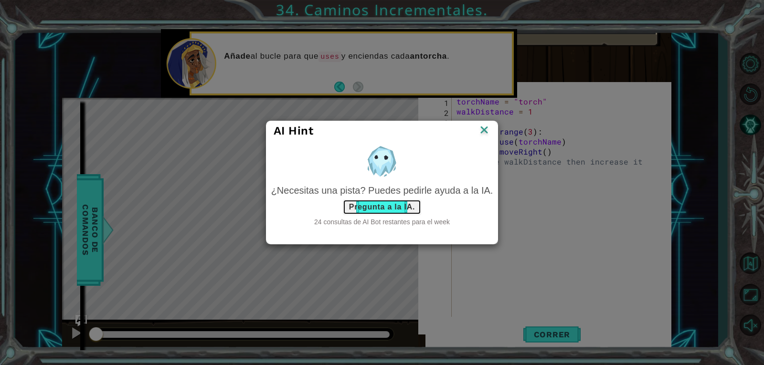
click at [407, 207] on button "Pregunta a la IA." at bounding box center [382, 207] width 78 height 15
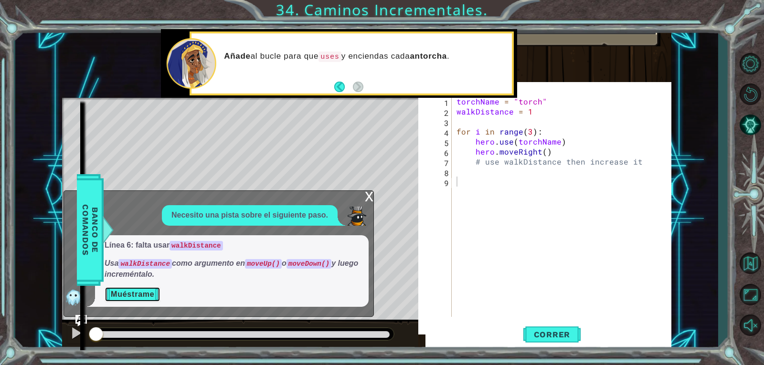
click at [138, 291] on button "Muéstrame" at bounding box center [133, 294] width 56 height 15
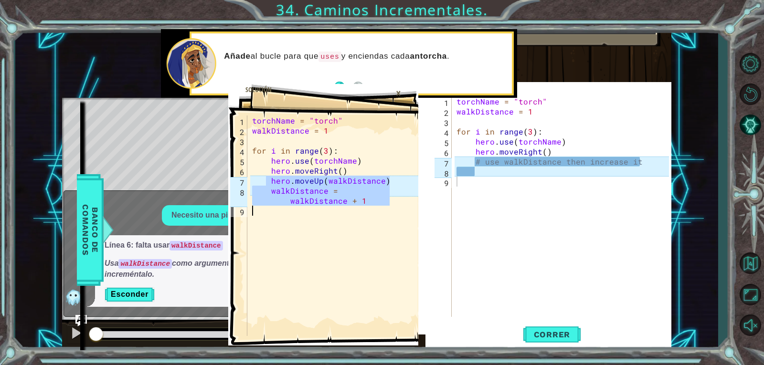
drag, startPoint x: 268, startPoint y: 181, endPoint x: 385, endPoint y: 224, distance: 124.6
click at [382, 225] on div "torchName = "torch" walkDistance = 1 for i in range ( 3 ) : hero . use ( torchN…" at bounding box center [322, 236] width 144 height 241
type textarea "walkDistance = walkDistance + 1"
type textarea "# use walkDistance then increase it"
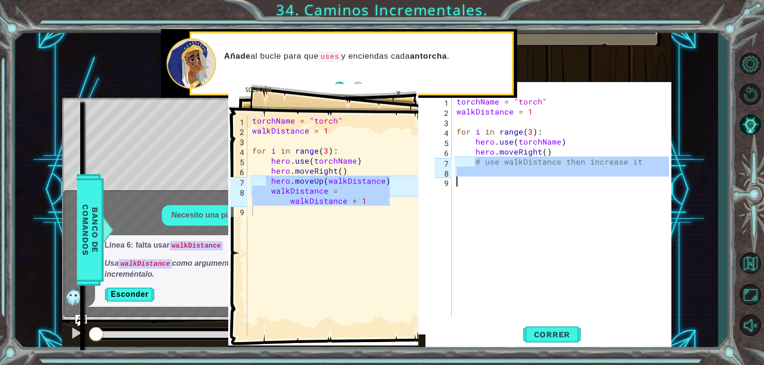
drag, startPoint x: 473, startPoint y: 157, endPoint x: 505, endPoint y: 185, distance: 43.3
click at [505, 185] on div "torchName = "torch" walkDistance = 1 for i in range ( 3 ) : hero . use ( torchN…" at bounding box center [563, 216] width 219 height 241
paste textarea "Code Area"
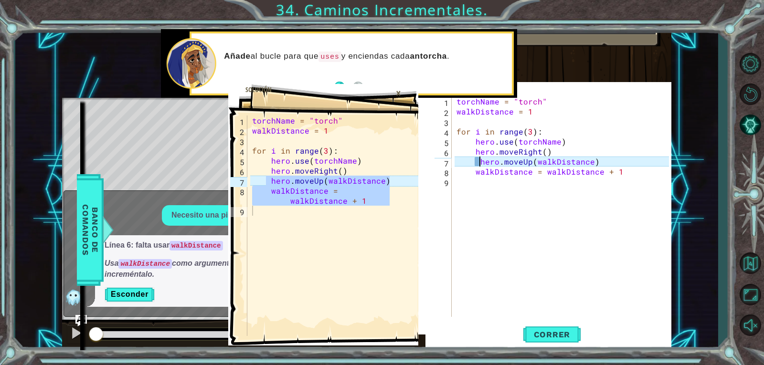
click at [480, 159] on div "torchName = "torch" walkDistance = 1 for i in range ( 3 ) : hero . use ( torchN…" at bounding box center [563, 216] width 219 height 241
type textarea "hero.moveUp(walkDistance)"
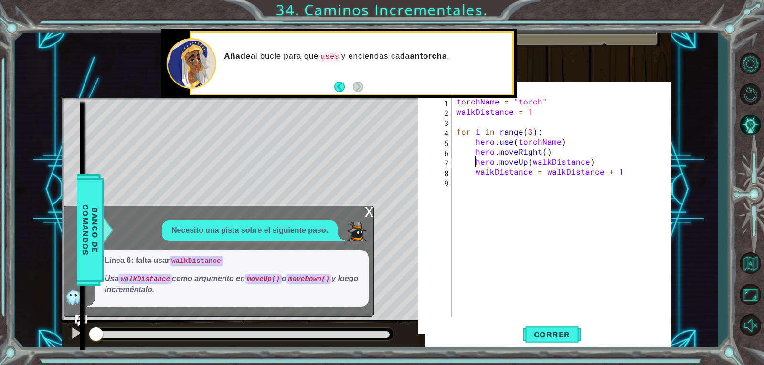
click at [366, 213] on div "x" at bounding box center [369, 211] width 9 height 10
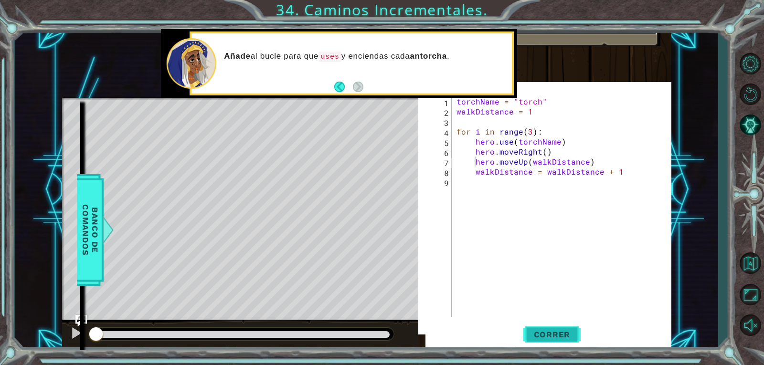
click at [538, 334] on span "Correr" at bounding box center [552, 335] width 56 height 10
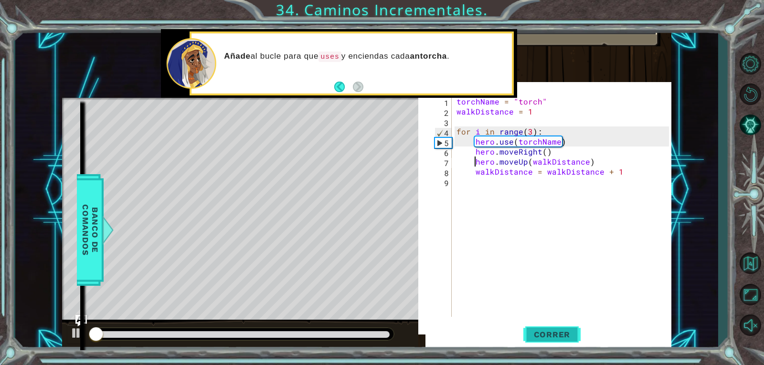
scroll to position [9, 0]
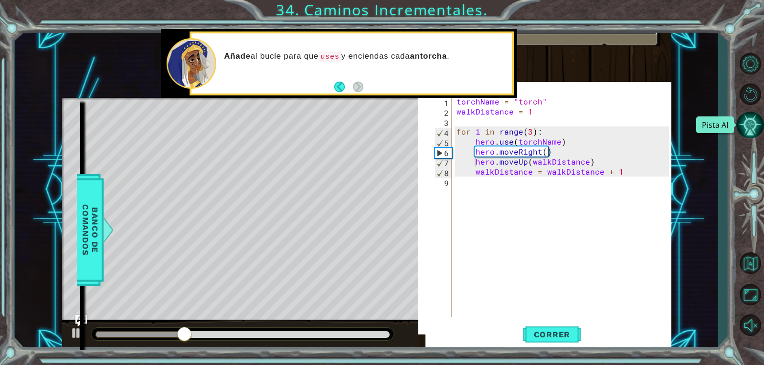
click at [756, 119] on button "Pista AI" at bounding box center [750, 125] width 28 height 28
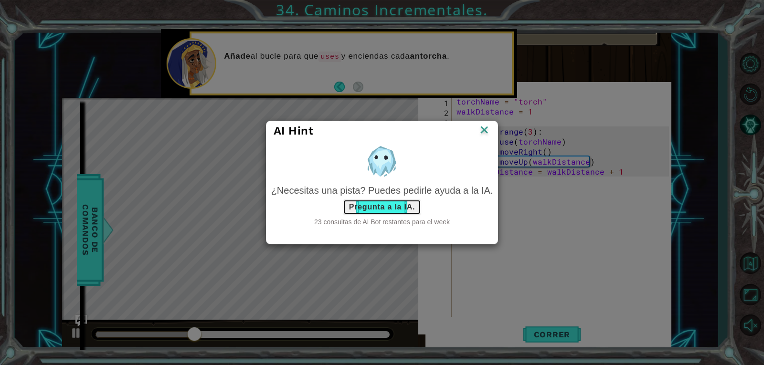
click at [384, 211] on button "Pregunta a la IA." at bounding box center [382, 207] width 78 height 15
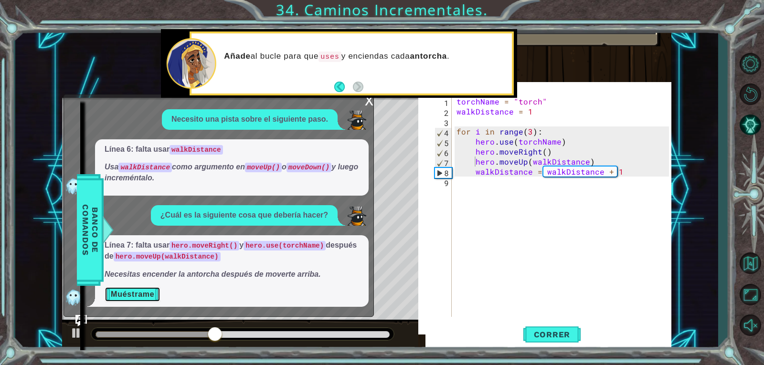
click at [153, 291] on button "Muéstrame" at bounding box center [133, 294] width 56 height 15
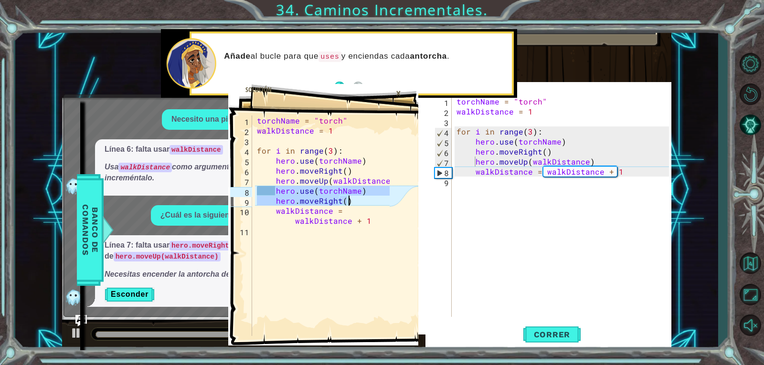
drag, startPoint x: 273, startPoint y: 189, endPoint x: 357, endPoint y: 199, distance: 84.1
click at [357, 199] on div "torchName = "torch" walkDistance = 1 for i in range ( 3 ) : hero . use ( torchN…" at bounding box center [324, 236] width 139 height 241
type textarea "hero.use(torchName) hero.moveRight()"
click at [599, 164] on div "torchName = "torch" walkDistance = 1 for i in range ( 3 ) : hero . use ( torchN…" at bounding box center [563, 216] width 219 height 241
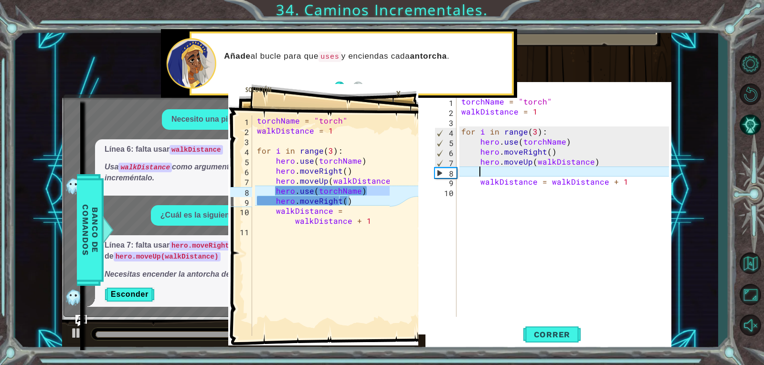
paste textarea "hero.moveRight()"
type textarea "hero.moveRight()"
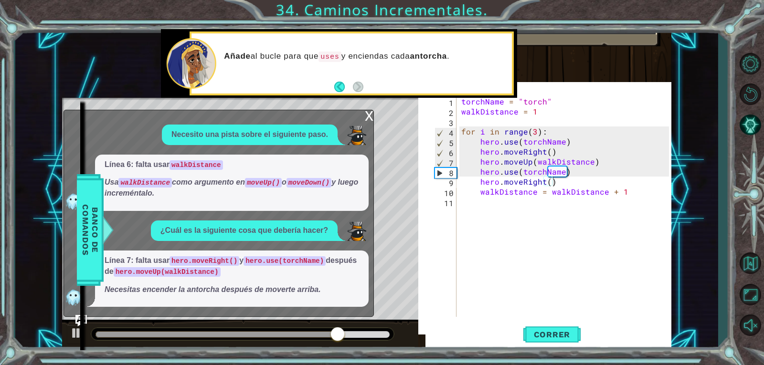
click at [368, 115] on div "x" at bounding box center [369, 115] width 9 height 10
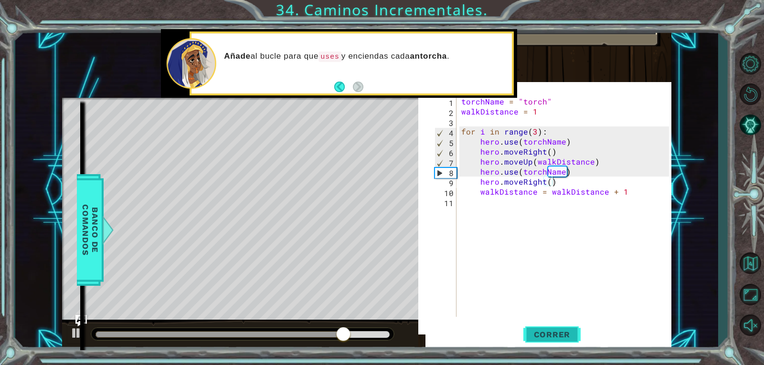
click at [554, 325] on button "Correr" at bounding box center [551, 334] width 57 height 32
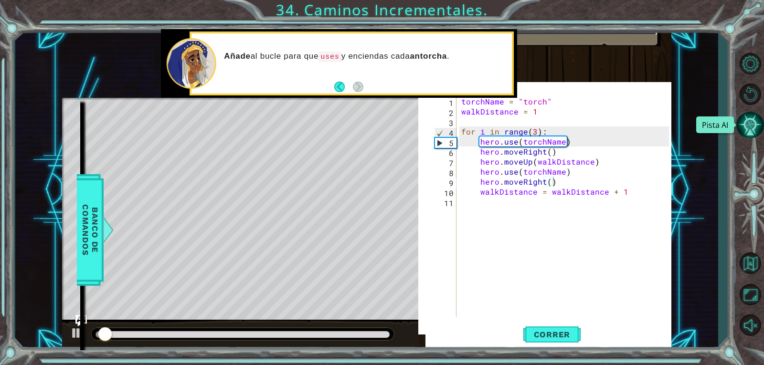
click at [749, 125] on button "Pista AI" at bounding box center [750, 125] width 28 height 28
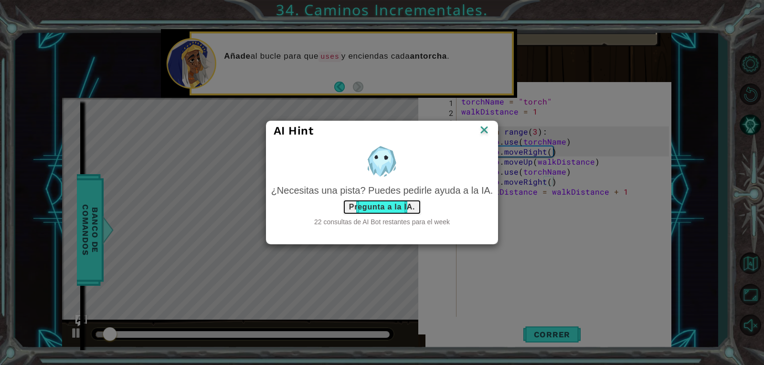
click at [373, 205] on button "Pregunta a la IA." at bounding box center [382, 207] width 78 height 15
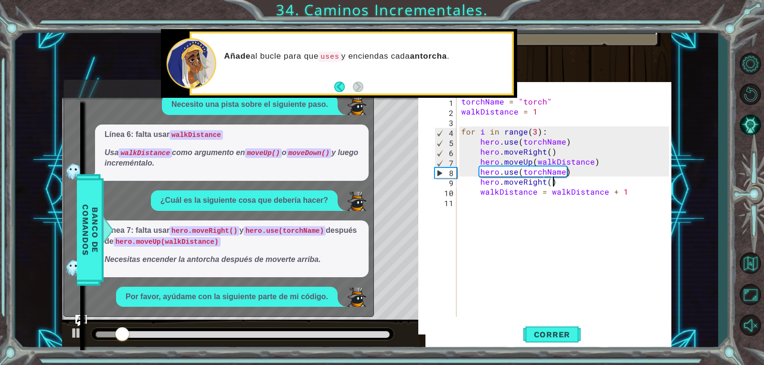
scroll to position [43, 0]
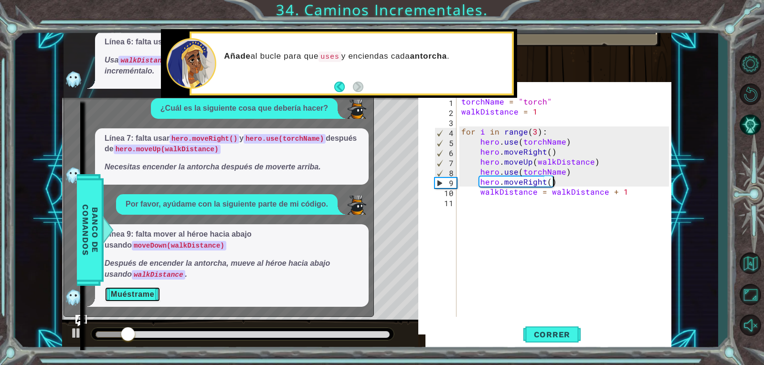
click at [137, 299] on button "Muéstrame" at bounding box center [133, 294] width 56 height 15
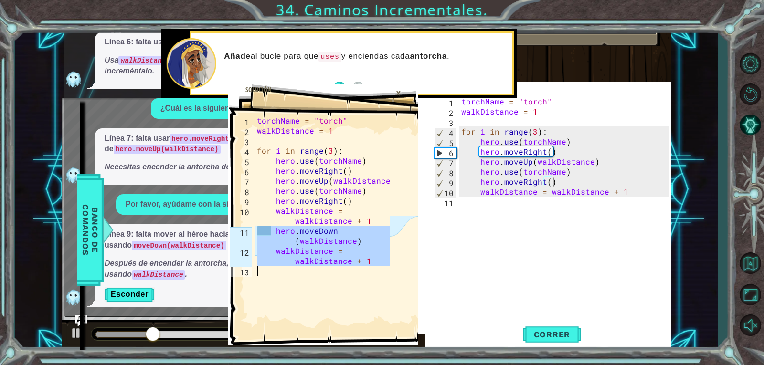
drag, startPoint x: 271, startPoint y: 227, endPoint x: 365, endPoint y: 283, distance: 109.5
click at [365, 283] on div "torchName = "torch" walkDistance = 1 for i in range ( 3 ) : hero . use ( torchN…" at bounding box center [324, 236] width 139 height 241
type textarea "walkDistance = walkDistance + 1"
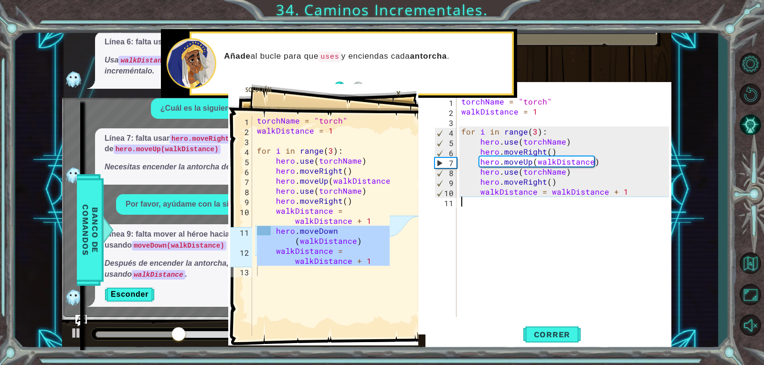
click at [485, 202] on div "torchName = "torch" walkDistance = 1 for i in range ( 3 ) : hero . use ( torchN…" at bounding box center [566, 216] width 214 height 241
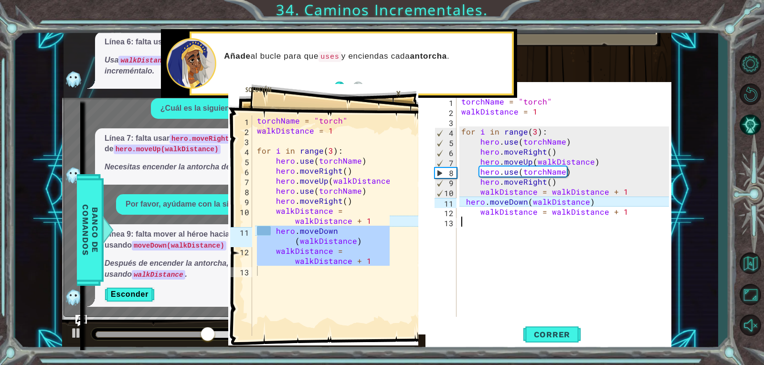
click at [463, 199] on div "torchName = "torch" walkDistance = 1 for i in range ( 3 ) : hero . use ( torchN…" at bounding box center [566, 216] width 214 height 241
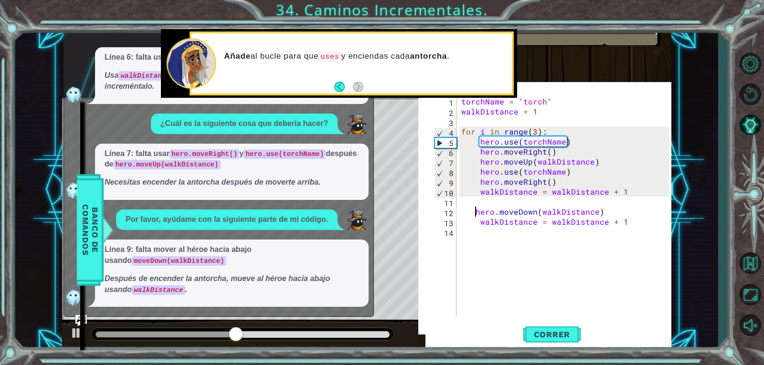
scroll to position [28, 0]
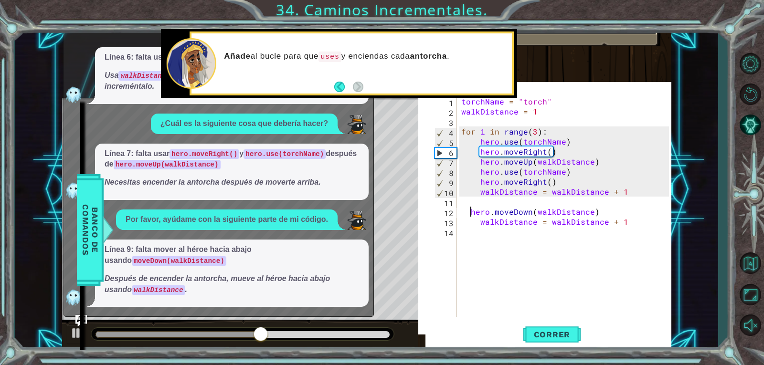
type textarea "hero.moveDown(walkDistance)"
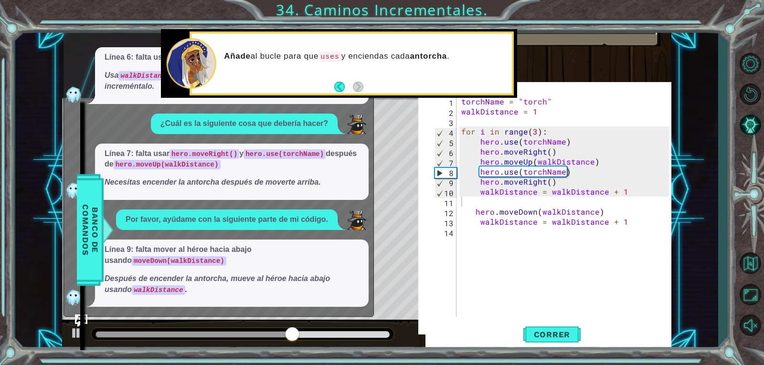
click at [82, 316] on img "Ask AI" at bounding box center [81, 321] width 12 height 12
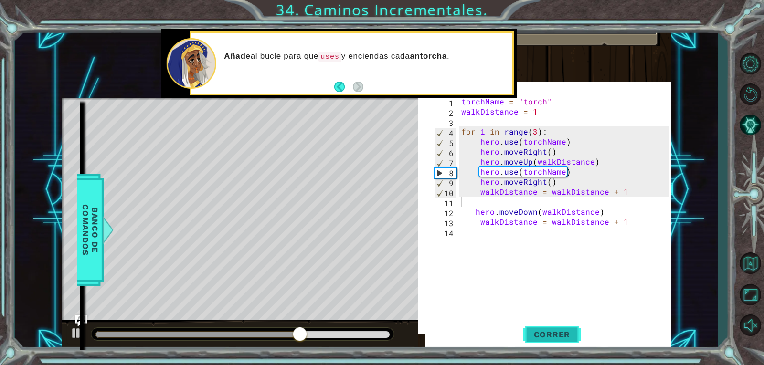
click at [556, 330] on span "Correr" at bounding box center [552, 335] width 56 height 10
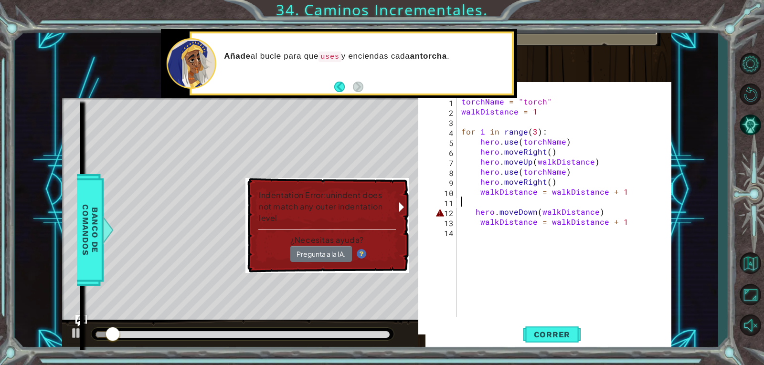
click at [359, 253] on img at bounding box center [362, 254] width 10 height 10
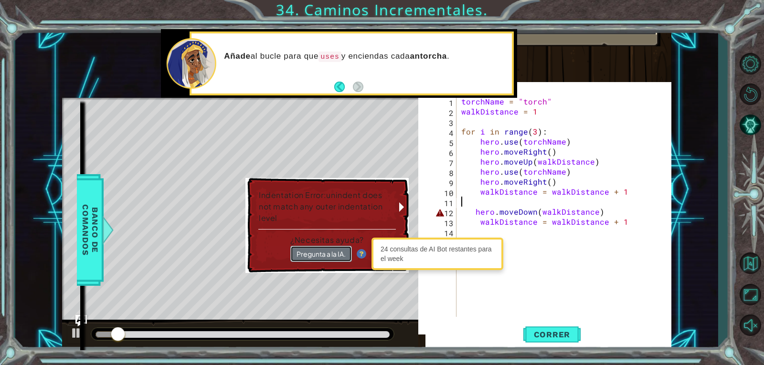
click at [338, 253] on button "Pregunta a la IA." at bounding box center [321, 254] width 62 height 16
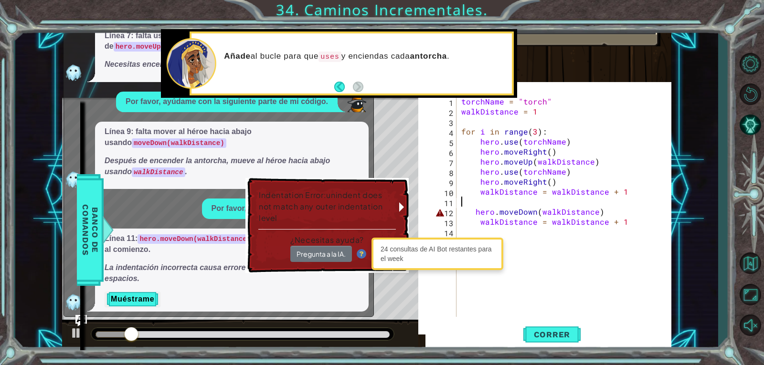
scroll to position [150, 0]
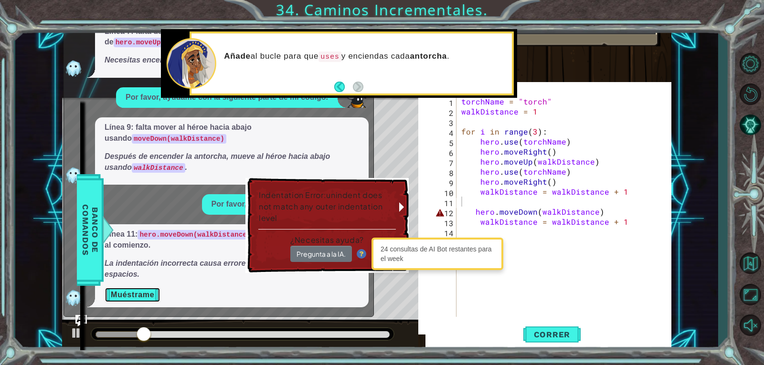
click at [116, 288] on button "Muéstrame" at bounding box center [133, 294] width 56 height 15
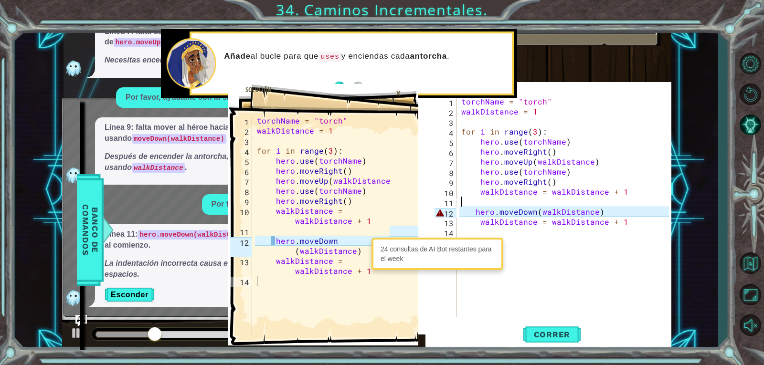
click at [475, 212] on div "torchName = "torch" walkDistance = 1 for i in range ( 3 ) : hero . use ( torchN…" at bounding box center [566, 216] width 214 height 241
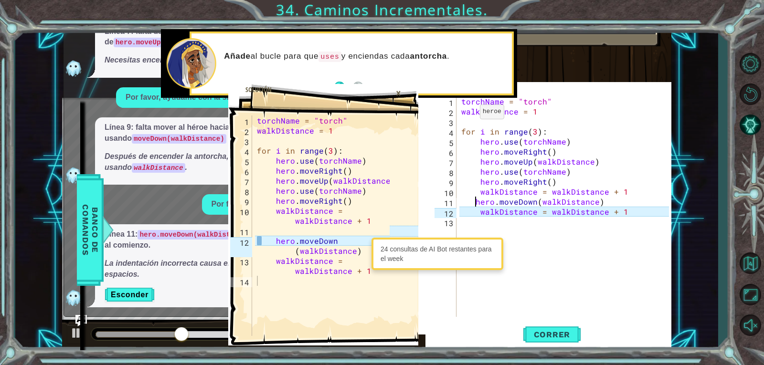
type textarea "hero.moveDown(walkDistance)"
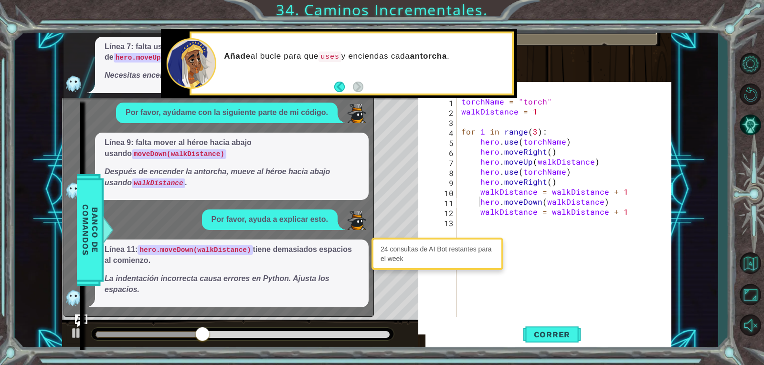
click at [83, 316] on img "Ask AI" at bounding box center [81, 321] width 12 height 12
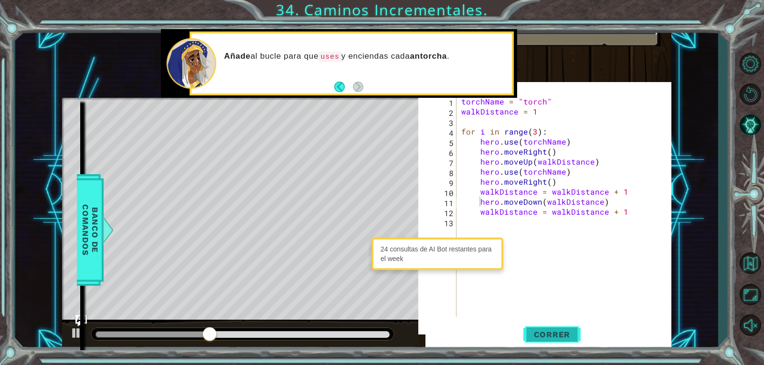
click at [544, 341] on button "Correr" at bounding box center [551, 334] width 57 height 32
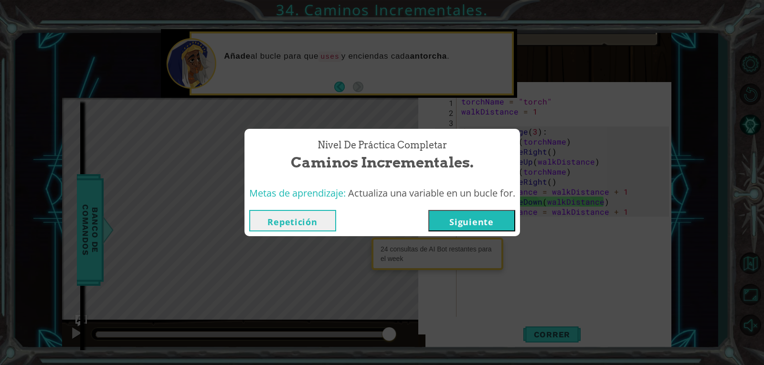
click at [445, 216] on button "Siguiente" at bounding box center [471, 220] width 87 height 21
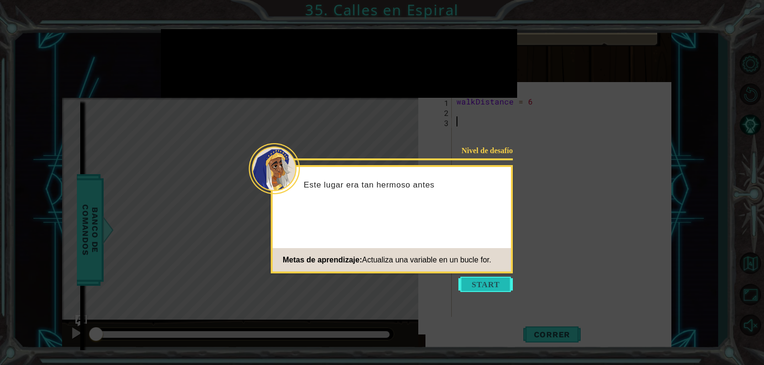
click at [473, 287] on button "Start" at bounding box center [485, 284] width 54 height 15
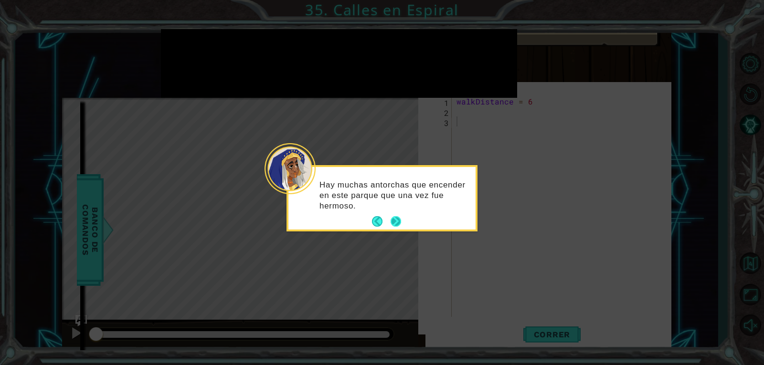
click at [396, 219] on button "Next" at bounding box center [395, 221] width 11 height 11
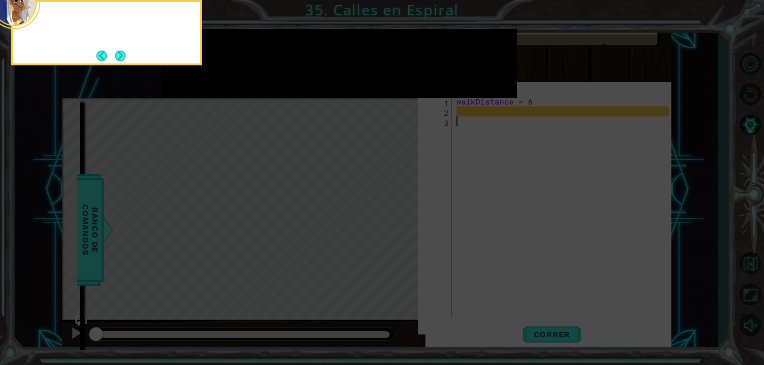
scroll to position [5, 0]
click at [122, 60] on button "Next" at bounding box center [120, 56] width 11 height 11
